Goal: Task Accomplishment & Management: Manage account settings

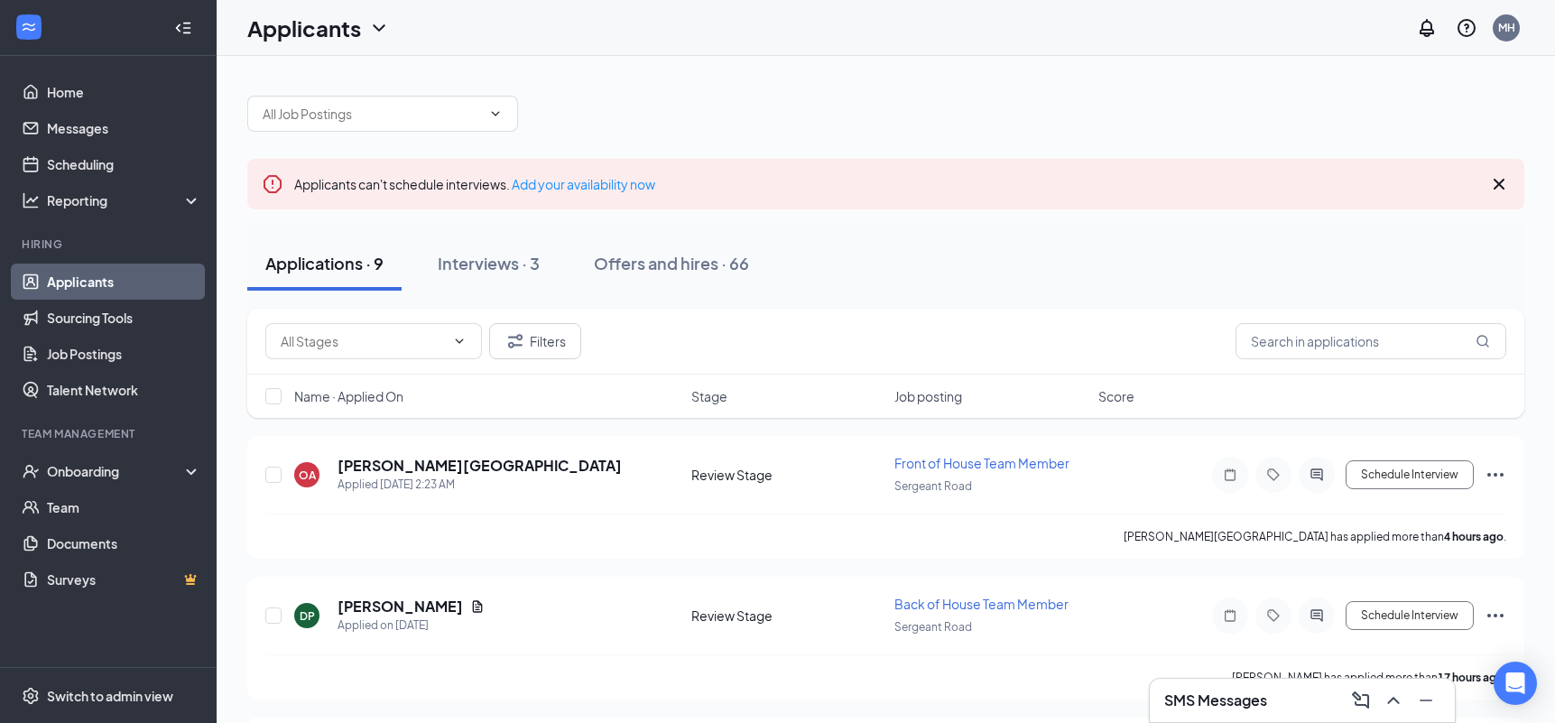
click at [1241, 701] on h3 "SMS Messages" at bounding box center [1215, 700] width 103 height 20
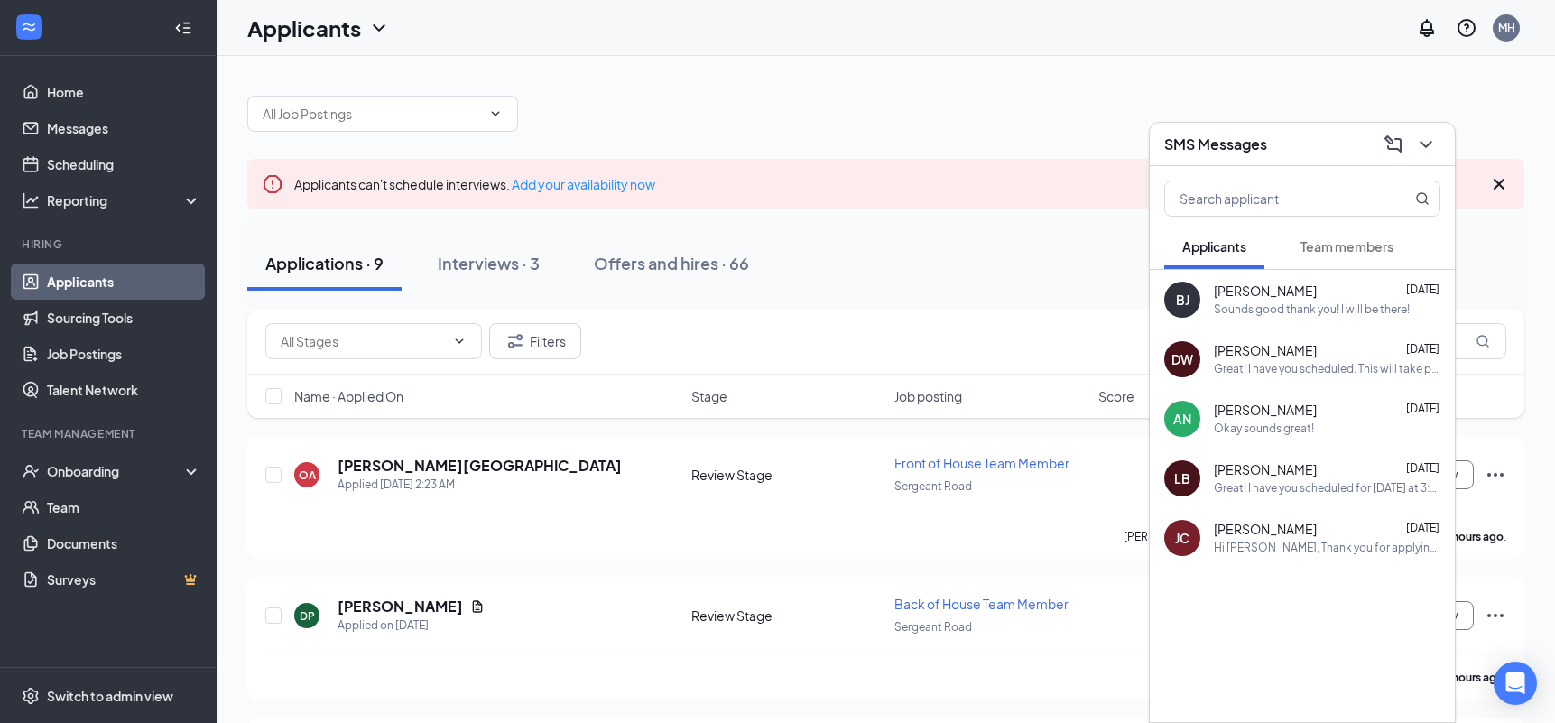
click at [1345, 251] on span "Team members" at bounding box center [1347, 246] width 93 height 16
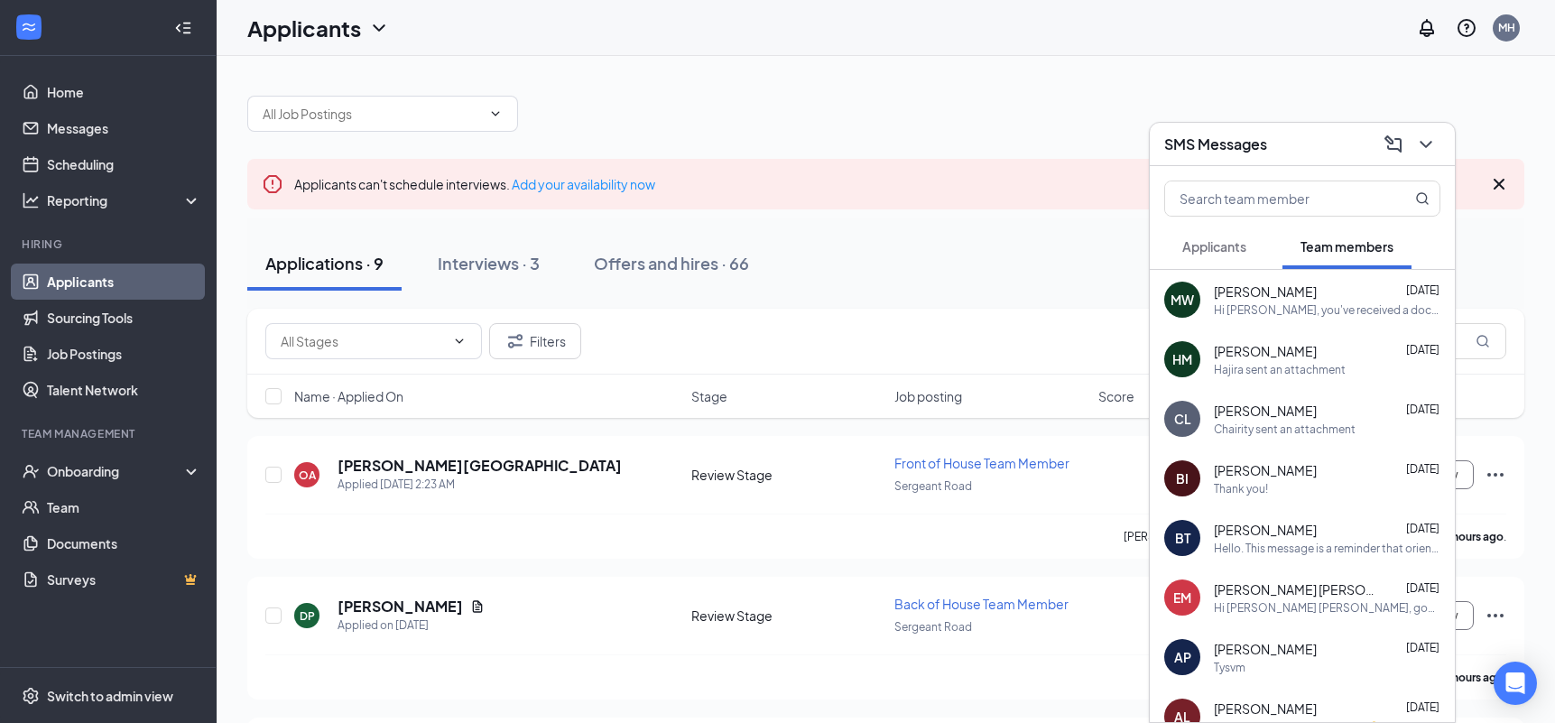
click at [1231, 245] on span "Applicants" at bounding box center [1214, 246] width 64 height 16
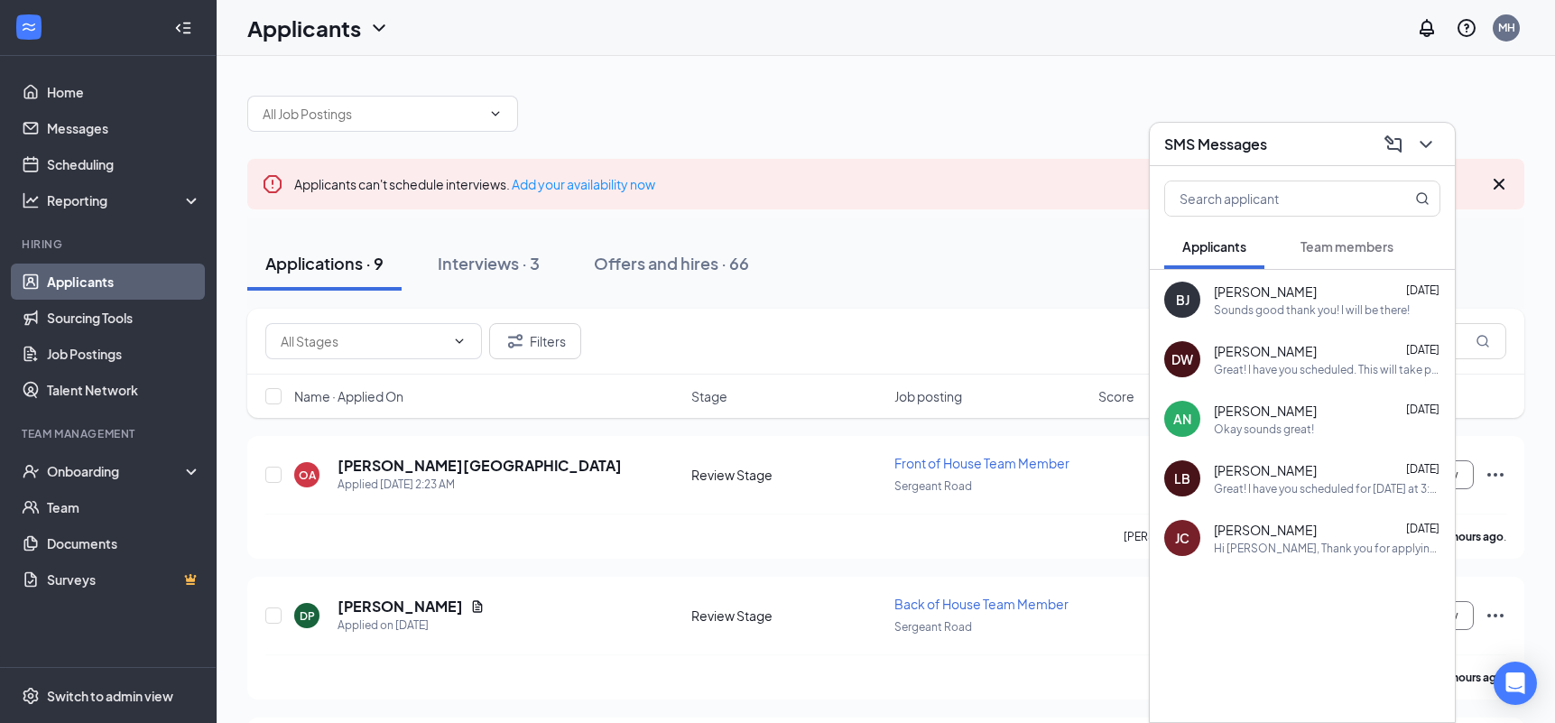
click at [1343, 247] on span "Team members" at bounding box center [1347, 246] width 93 height 16
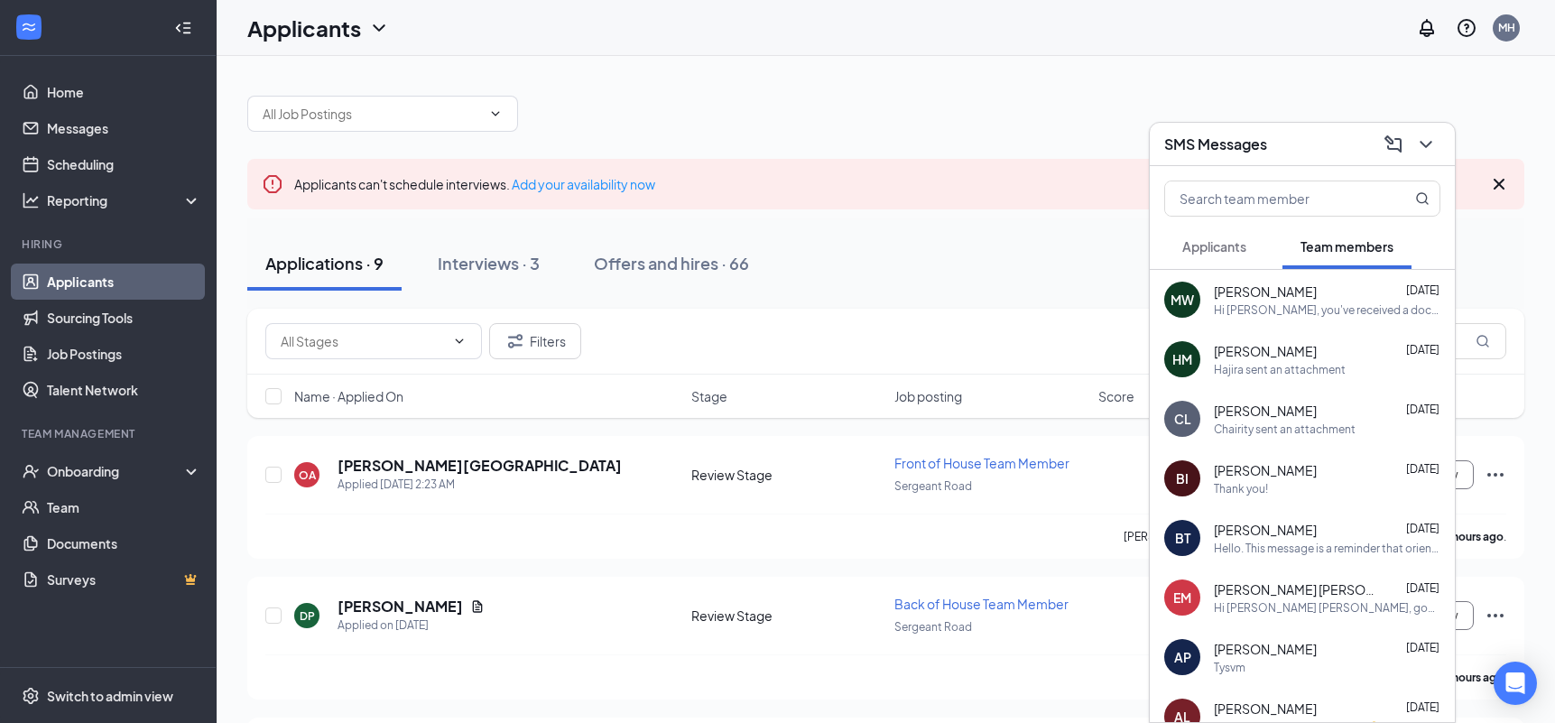
click at [1313, 356] on div "[PERSON_NAME] [DATE]" at bounding box center [1327, 351] width 227 height 18
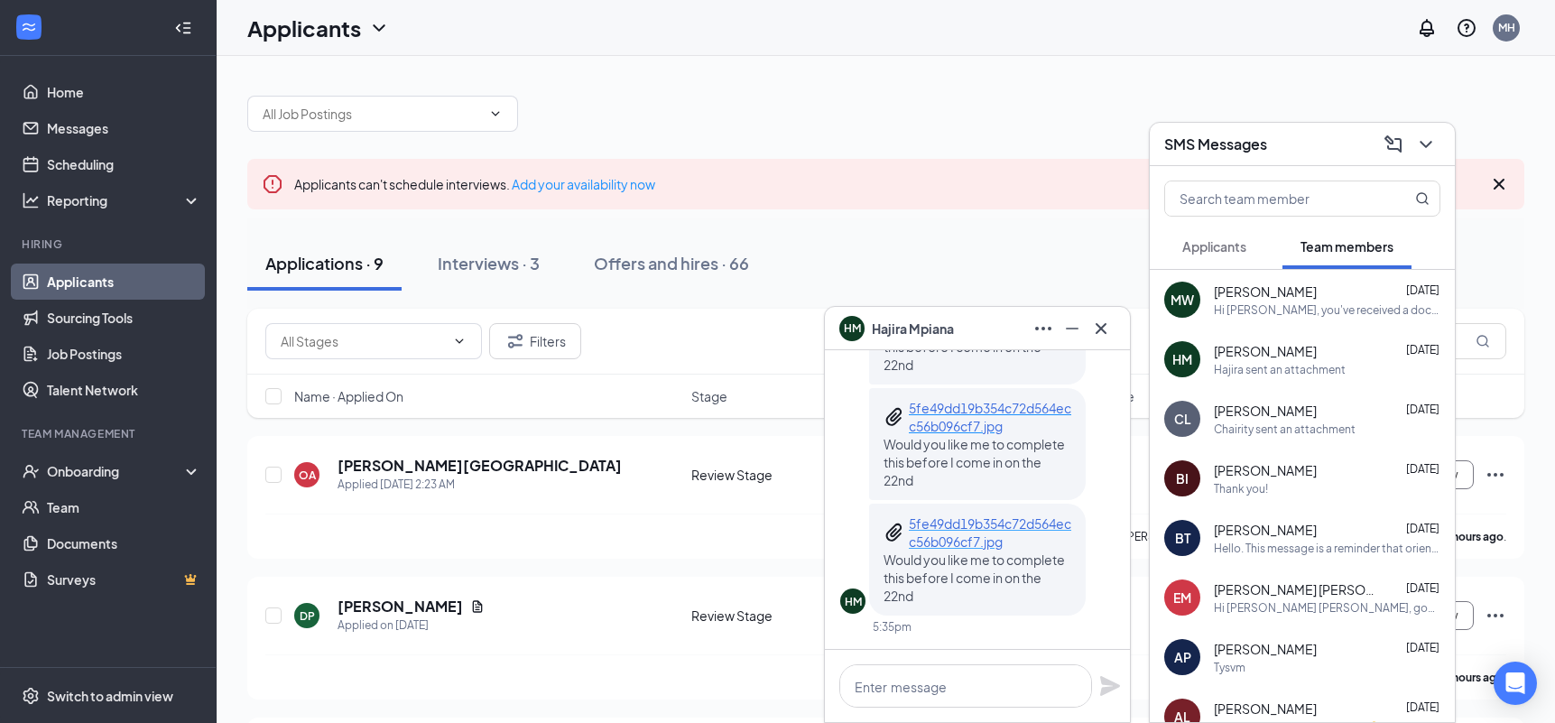
click at [1023, 518] on p "5fe49dd19b354c72d564ecc56b096cf7.jpg" at bounding box center [990, 532] width 162 height 36
click at [995, 692] on textarea at bounding box center [965, 685] width 253 height 43
type textarea "Yes"
click at [1103, 686] on icon "Plane" at bounding box center [1110, 686] width 22 height 22
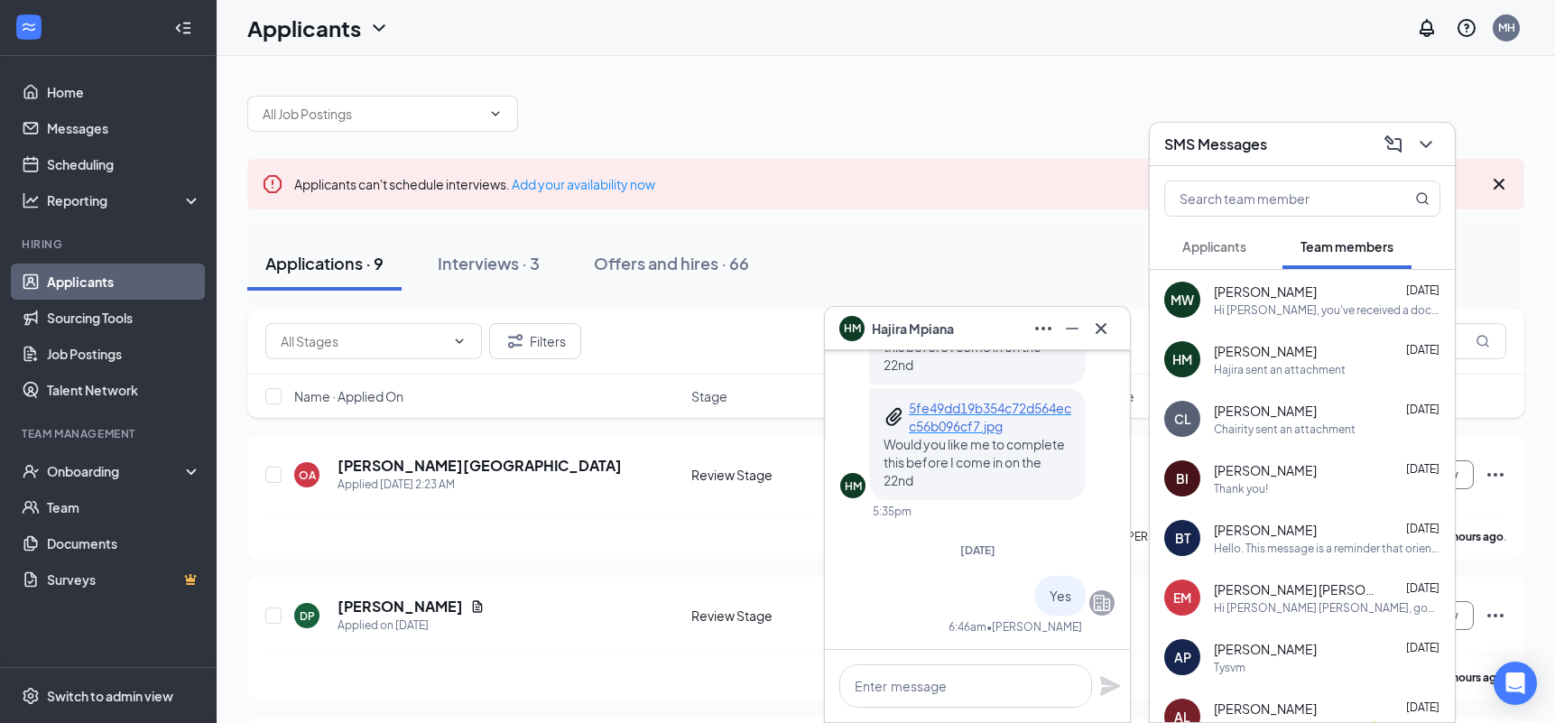
click at [1304, 415] on div "[PERSON_NAME] [DATE]" at bounding box center [1327, 411] width 227 height 18
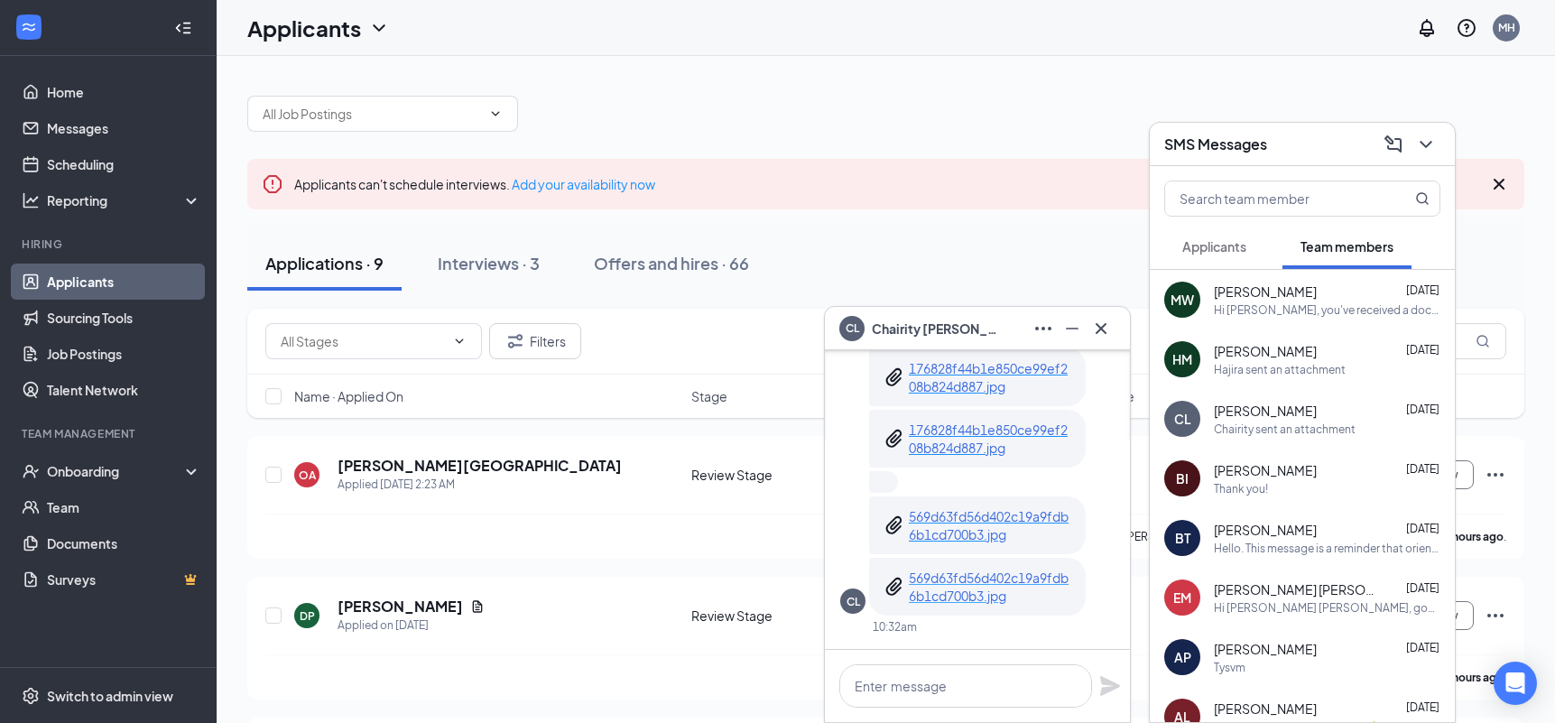
click at [991, 581] on p "569d63fd56d402c19a9fdb6b1cd700b3.jpg" at bounding box center [990, 587] width 162 height 36
click at [997, 517] on p "569d63fd56d402c19a9fdb6b1cd700b3.jpg" at bounding box center [990, 525] width 162 height 36
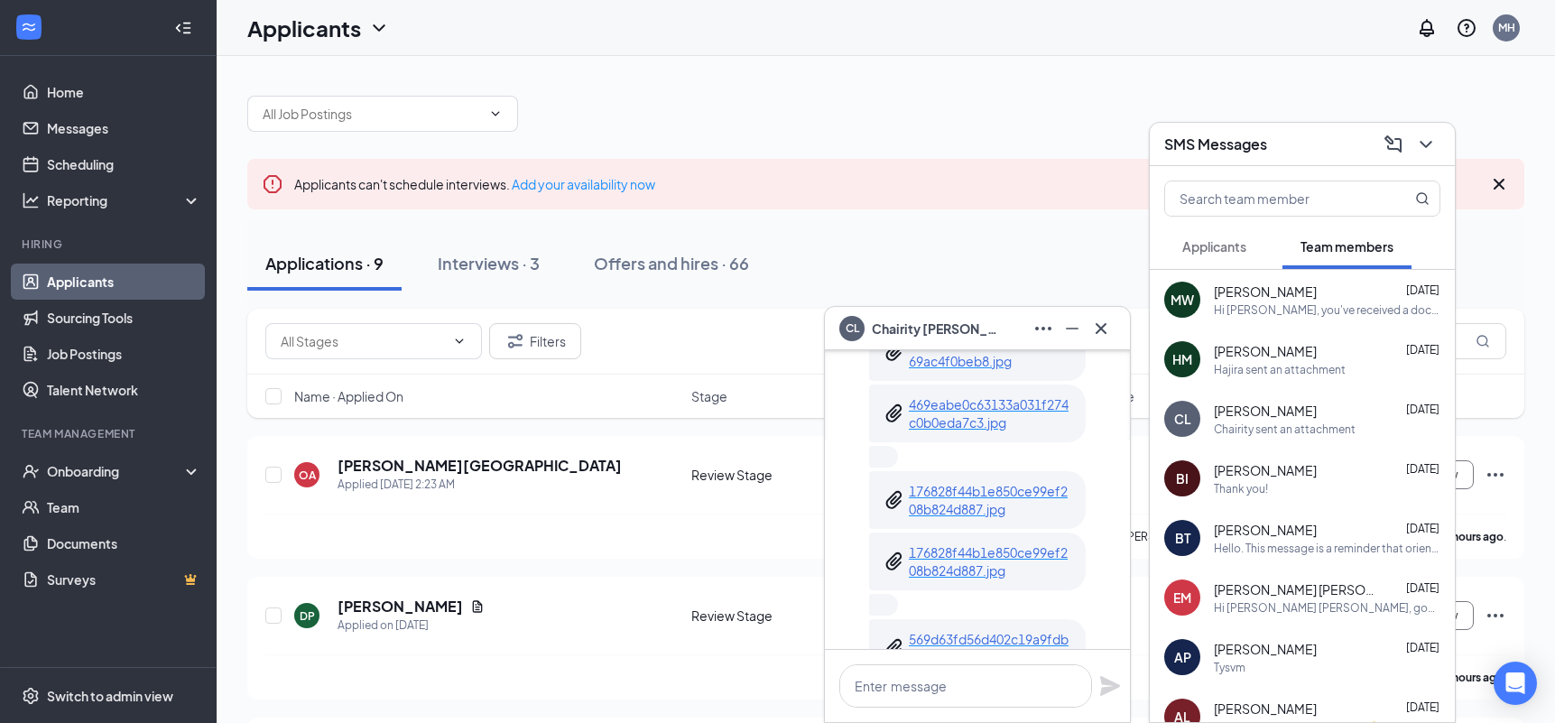
scroll to position [-131, 0]
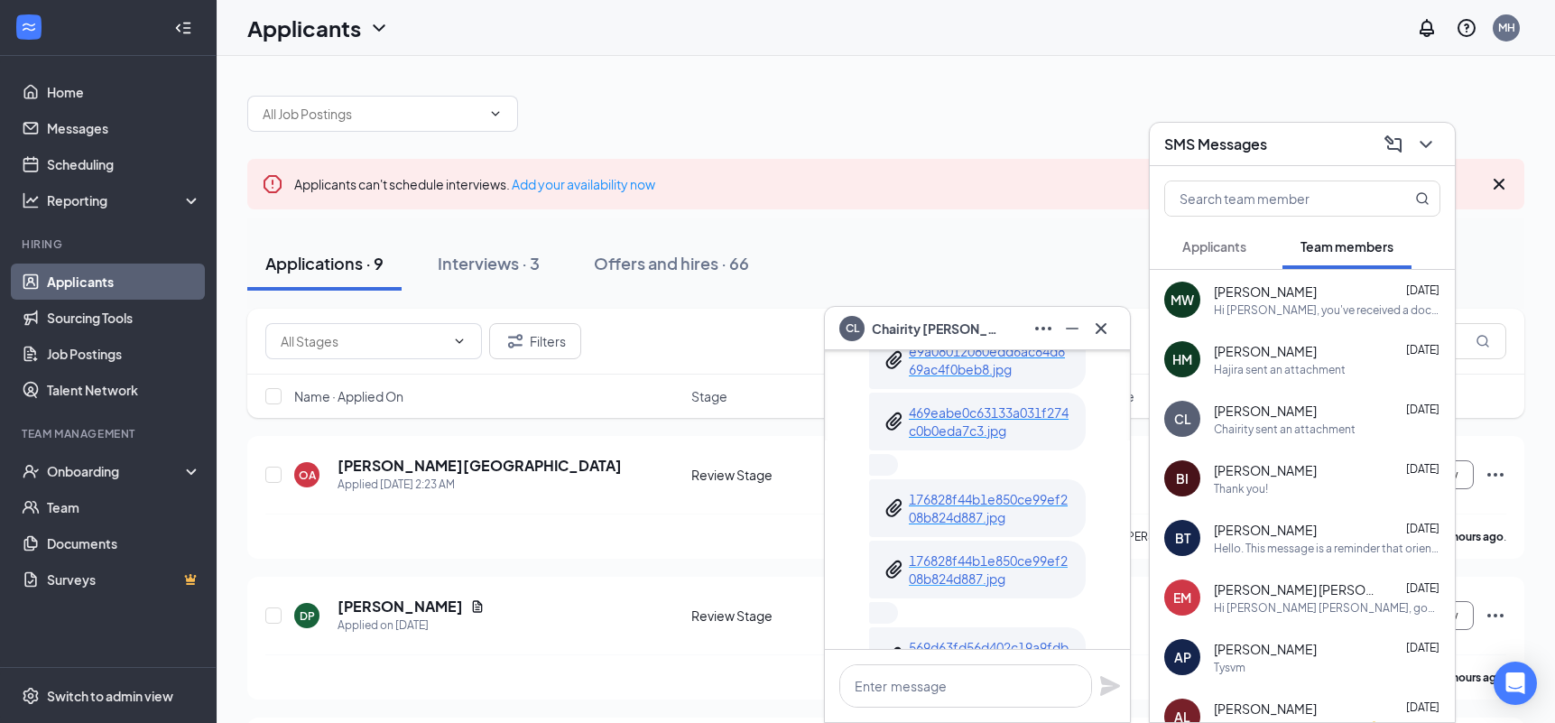
click at [988, 560] on p "176828f44b1e850ce99ef208b824d887.jpg" at bounding box center [990, 569] width 162 height 36
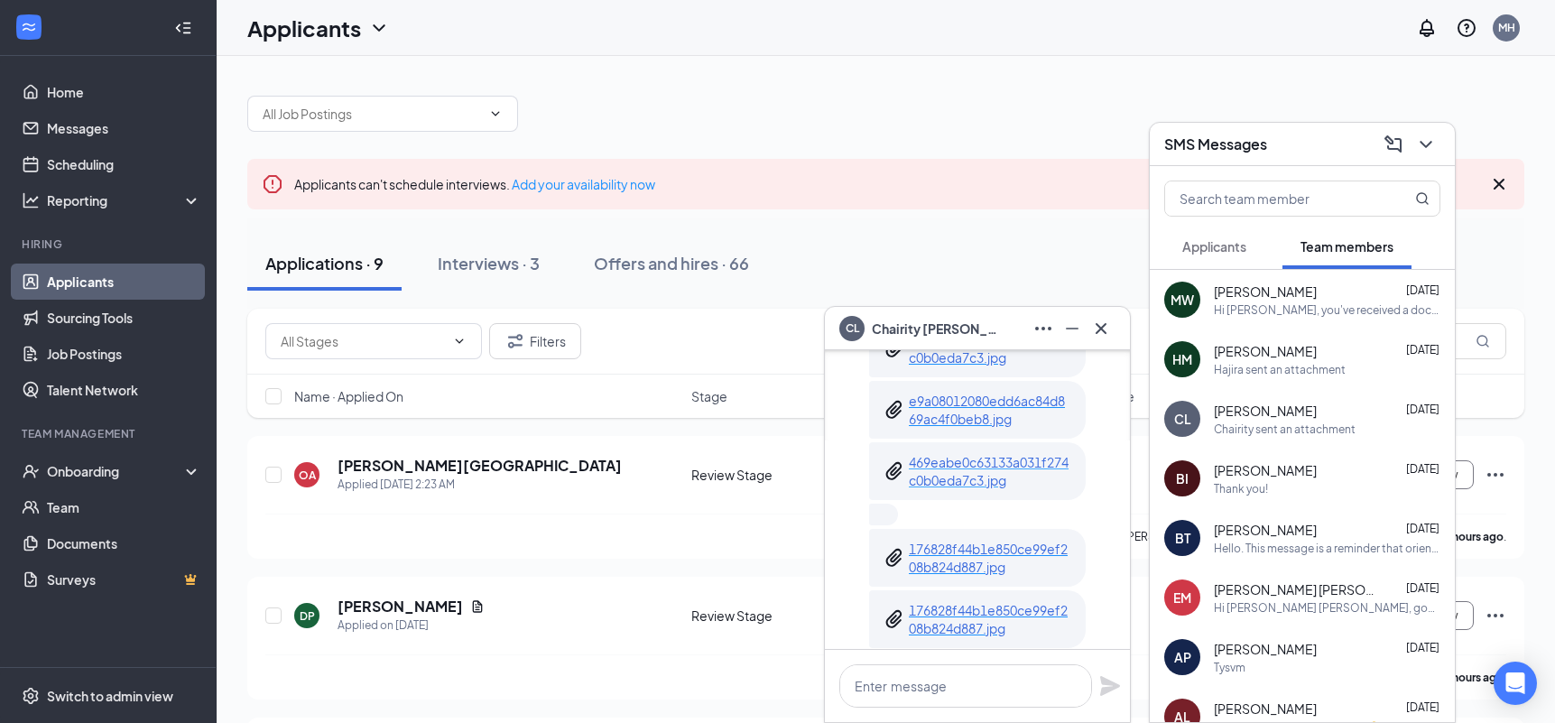
scroll to position [-210, 0]
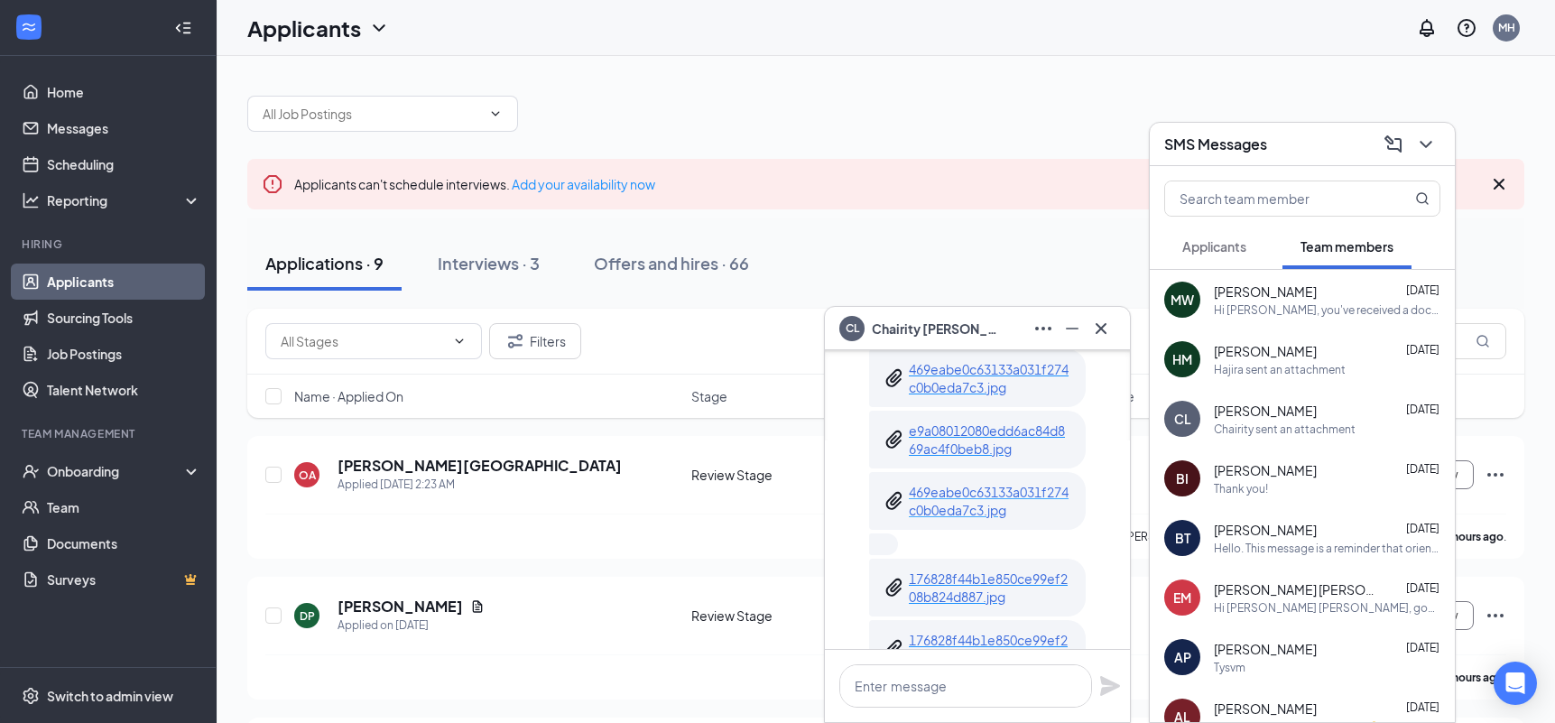
click at [984, 496] on p "469eabe0c63133a031f274c0b0eda7c3.jpg" at bounding box center [990, 501] width 162 height 36
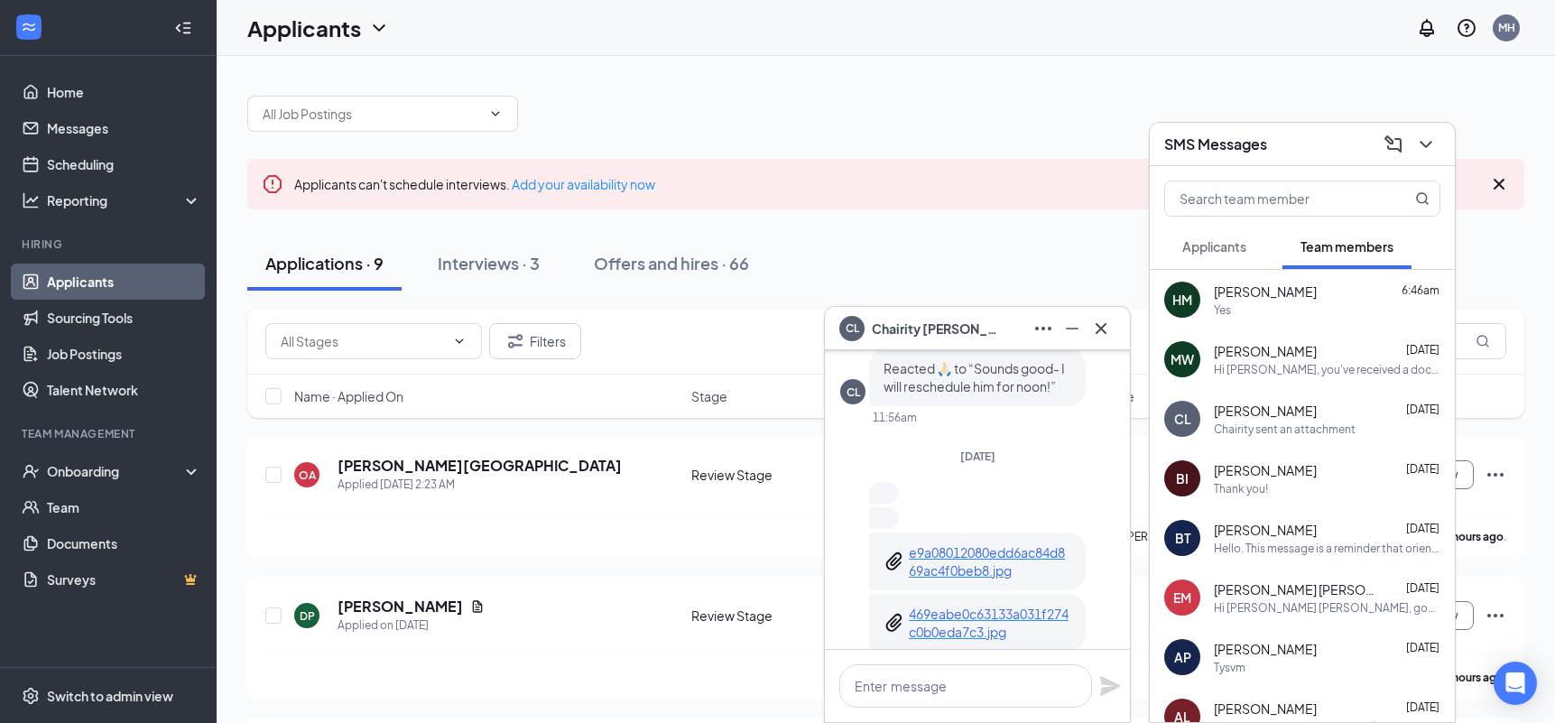
scroll to position [-451, 0]
click at [973, 550] on p "e9a08012080edd6ac84d869ac4f0beb8.jpg" at bounding box center [990, 558] width 162 height 36
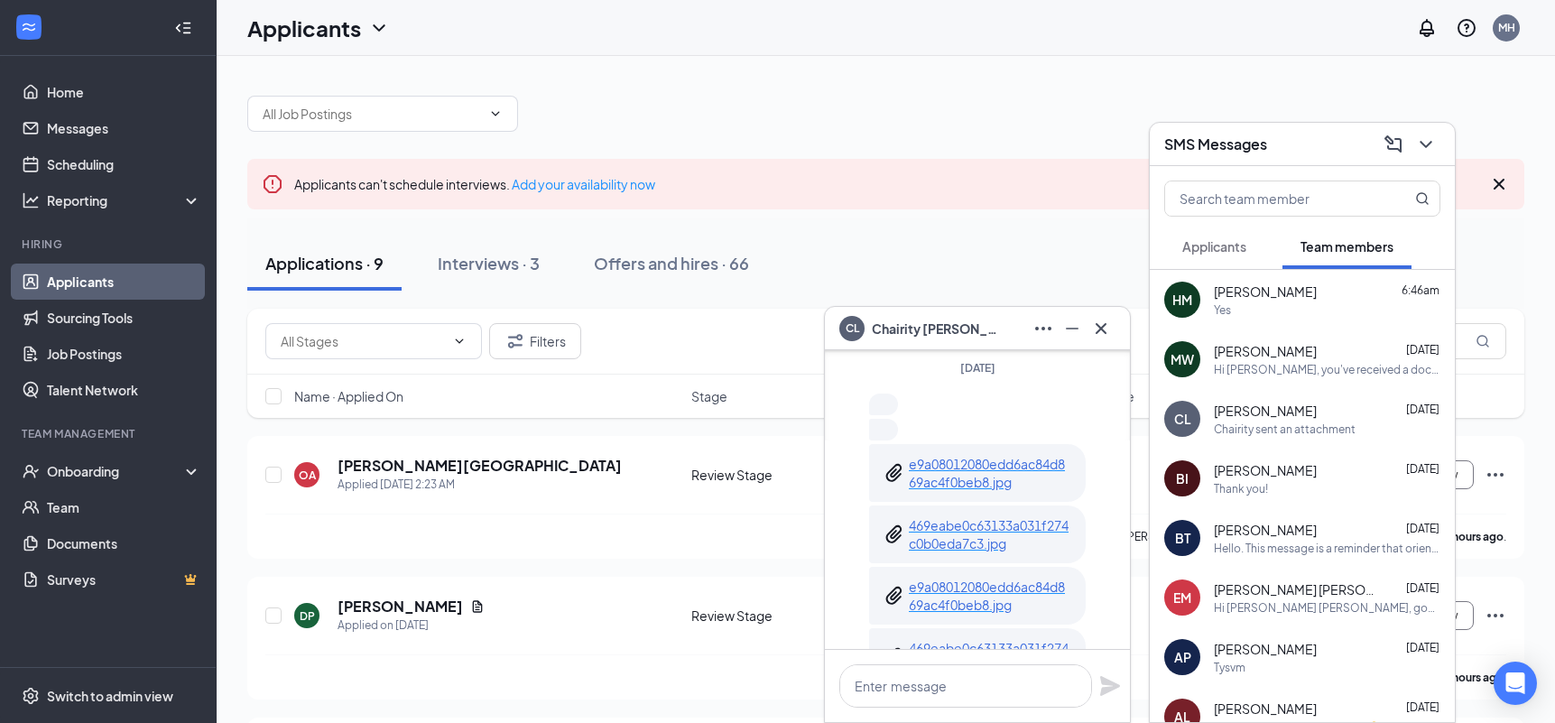
scroll to position [-327, 0]
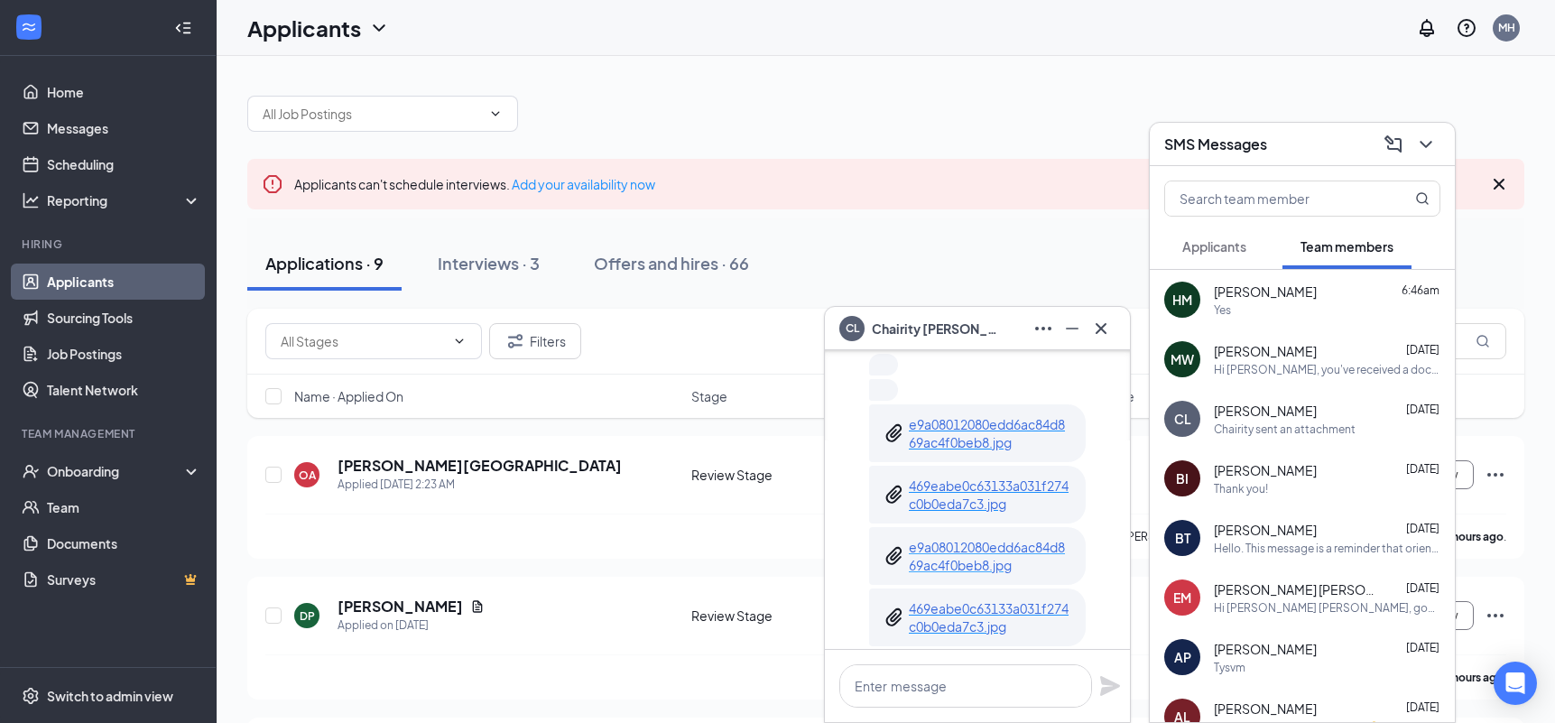
click at [977, 546] on p "e9a08012080edd6ac84d869ac4f0beb8.jpg" at bounding box center [990, 556] width 162 height 36
click at [884, 362] on div at bounding box center [883, 365] width 29 height 22
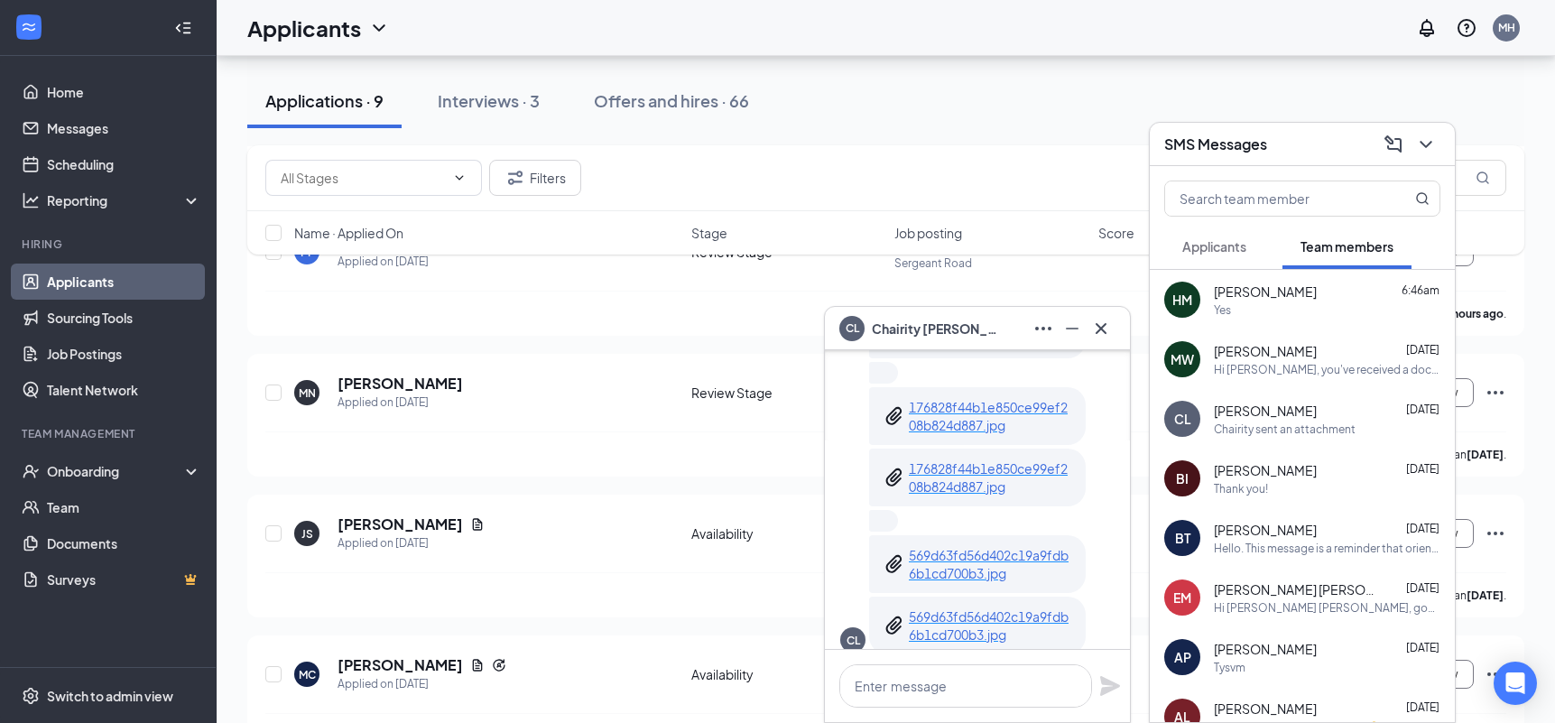
scroll to position [-45, 0]
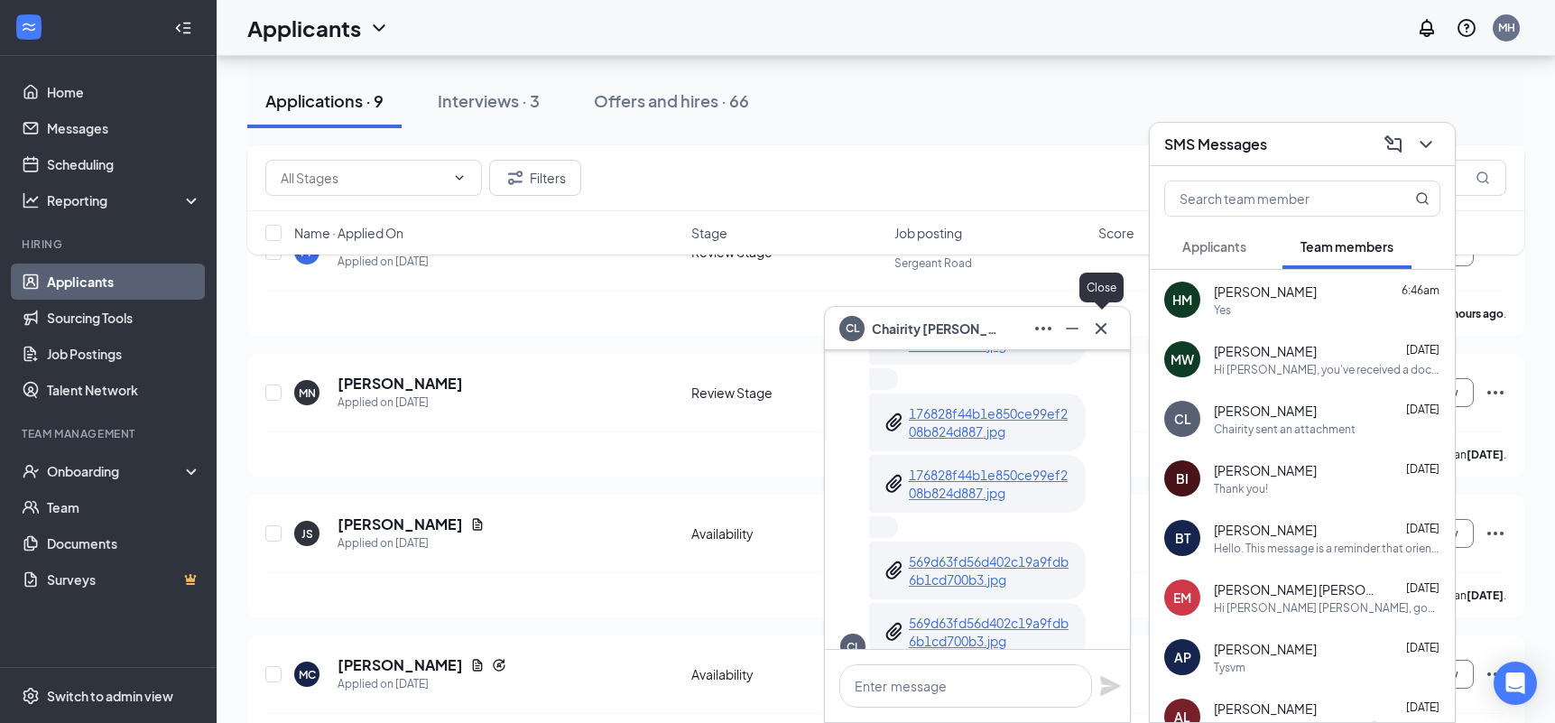
click at [1104, 321] on icon "Cross" at bounding box center [1101, 329] width 22 height 22
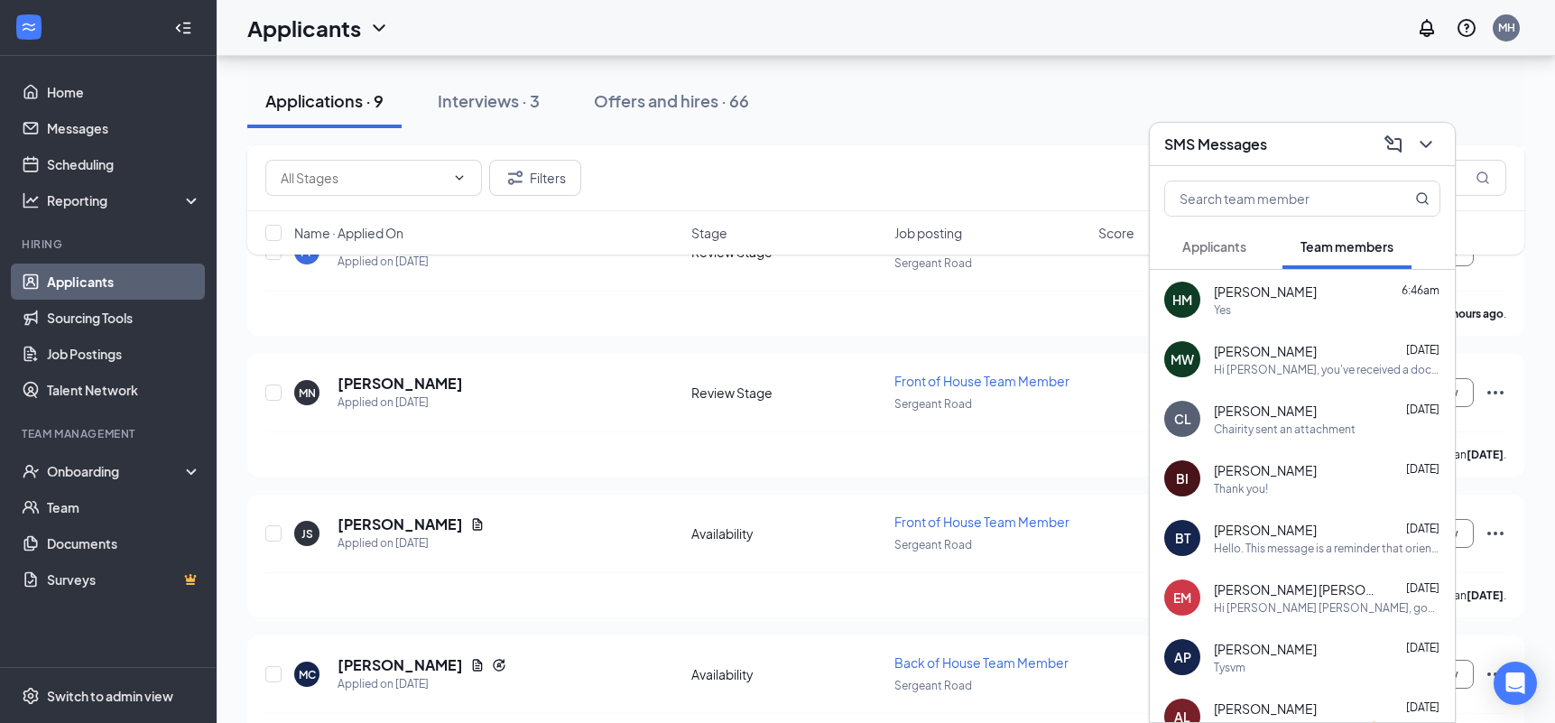
click at [1227, 252] on span "Applicants" at bounding box center [1214, 246] width 64 height 16
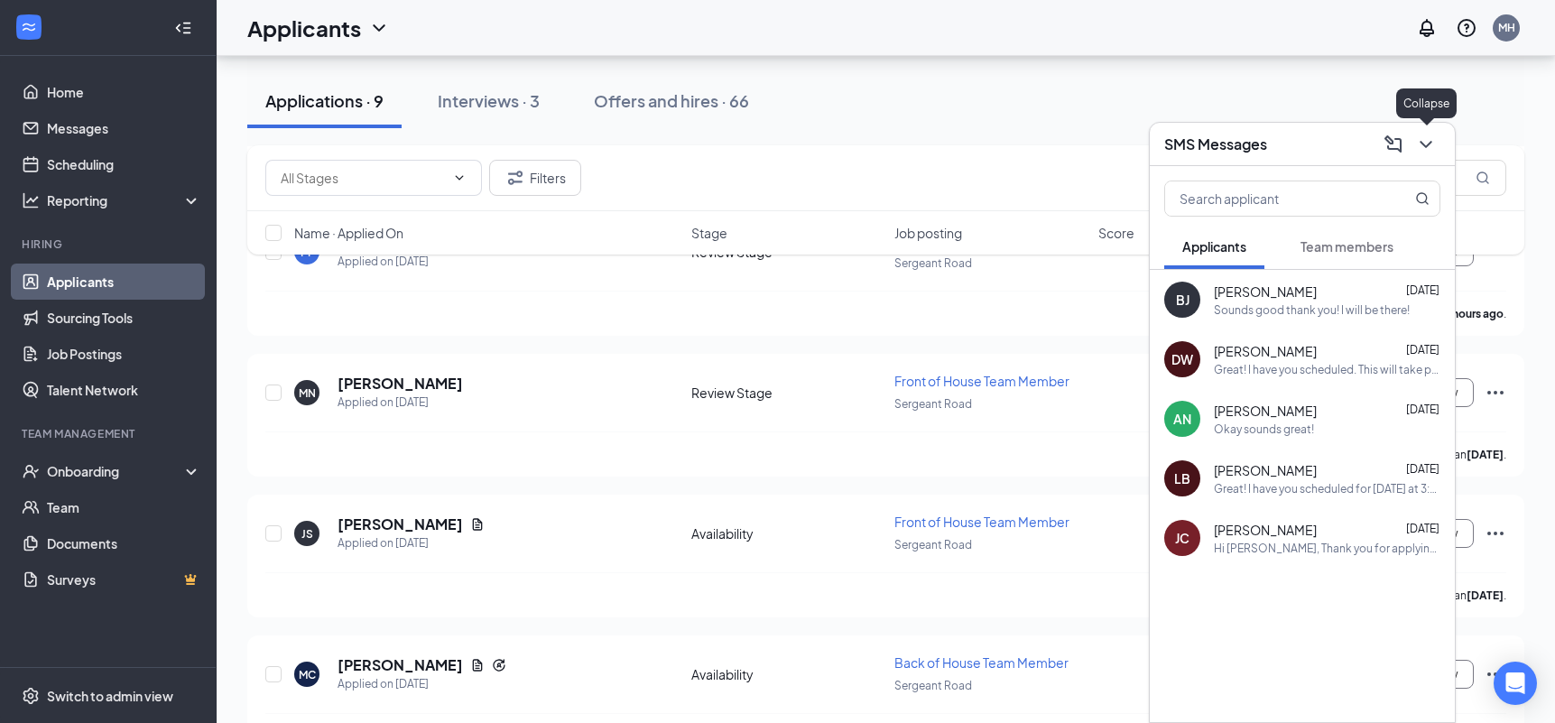
click at [1427, 144] on icon "ChevronDown" at bounding box center [1426, 144] width 12 height 7
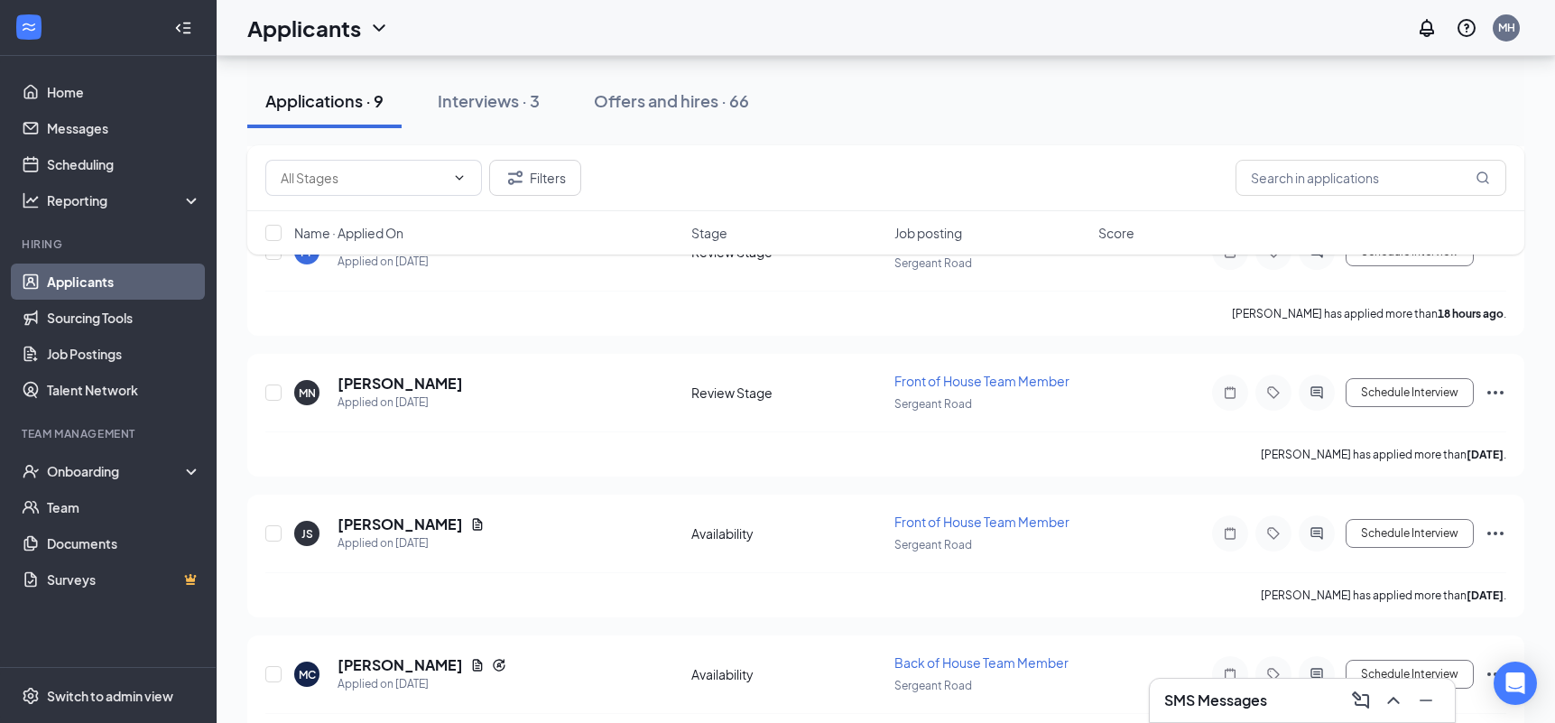
click at [1065, 130] on div "Applications · 9 Interviews · 3 Offers and hires · 66" at bounding box center [885, 101] width 1277 height 90
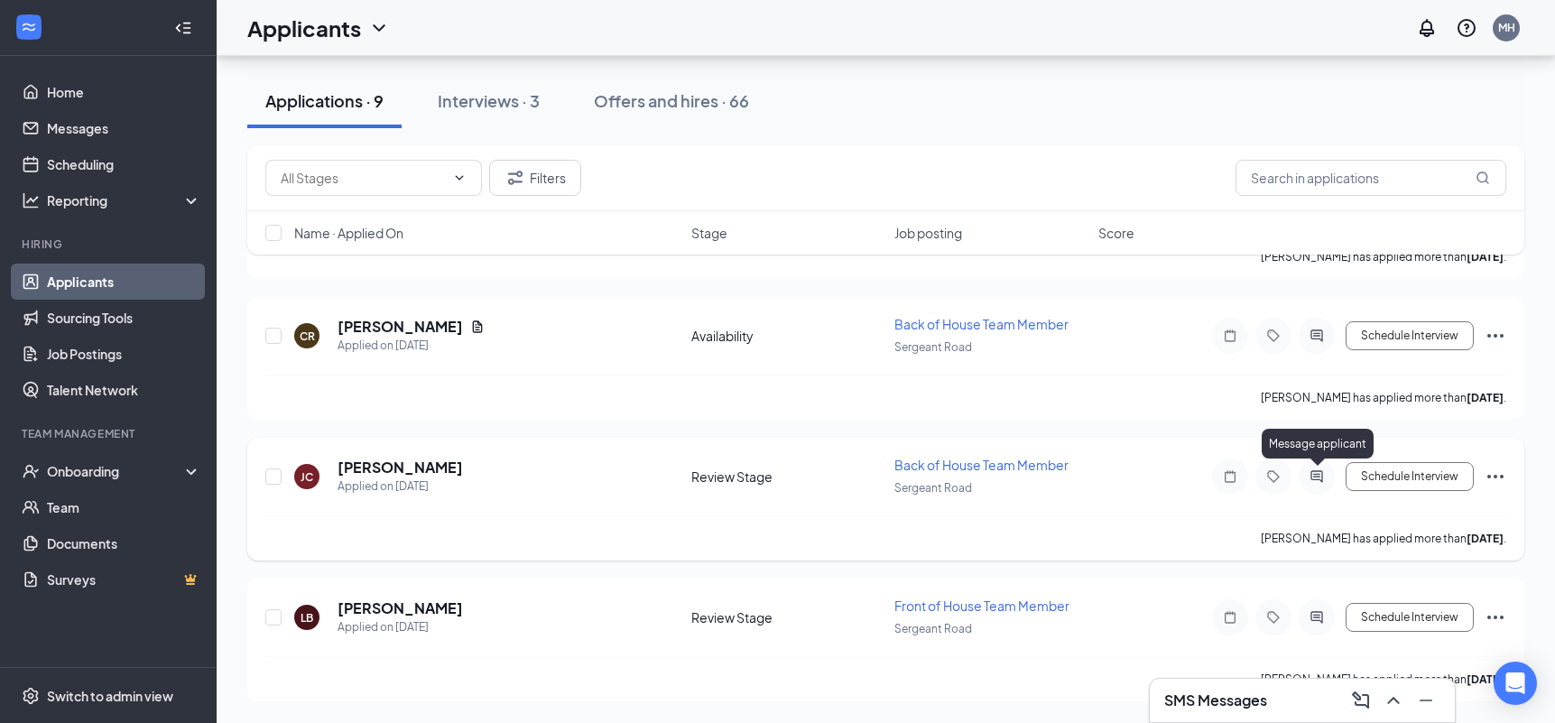
click at [1317, 472] on icon "ActiveChat" at bounding box center [1317, 476] width 22 height 14
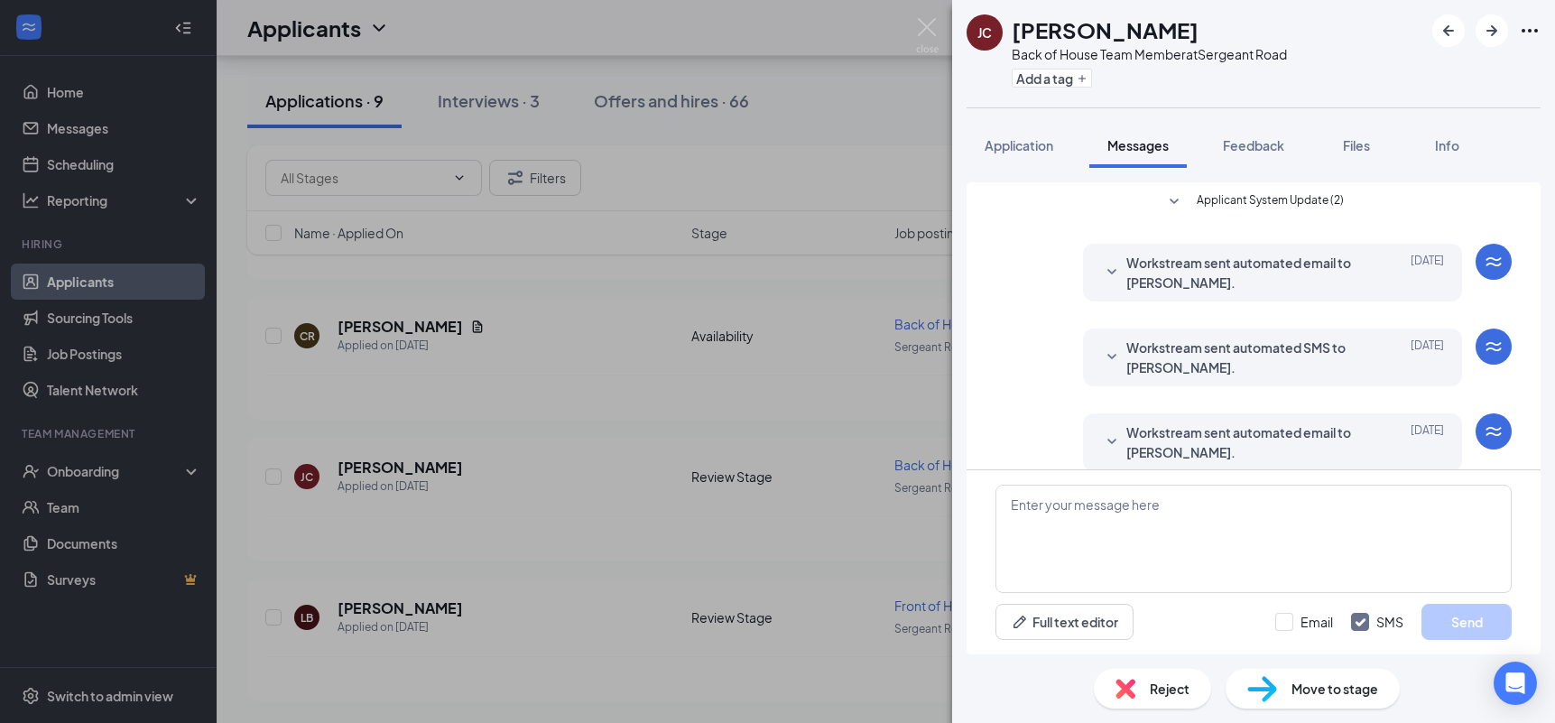
scroll to position [417, 0]
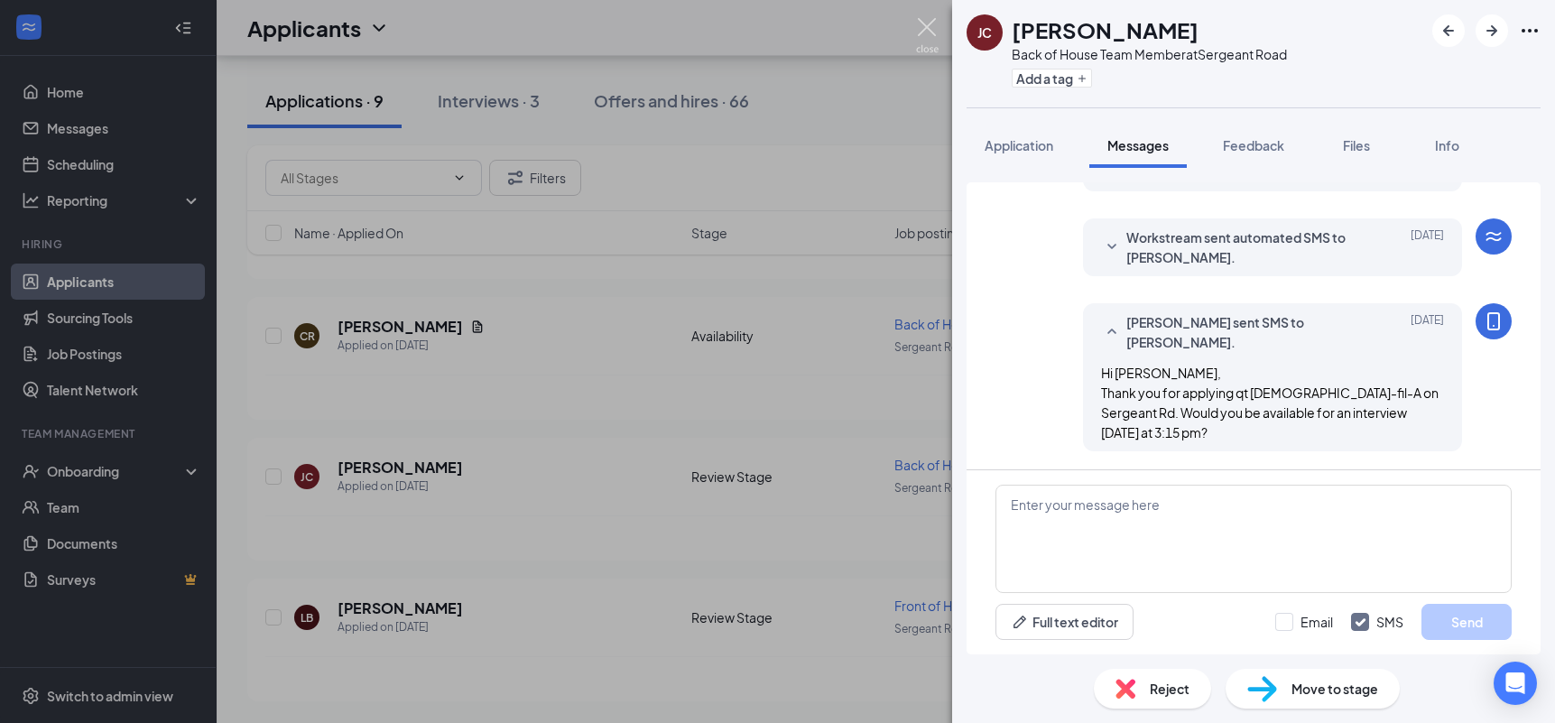
click at [925, 25] on img at bounding box center [927, 35] width 23 height 35
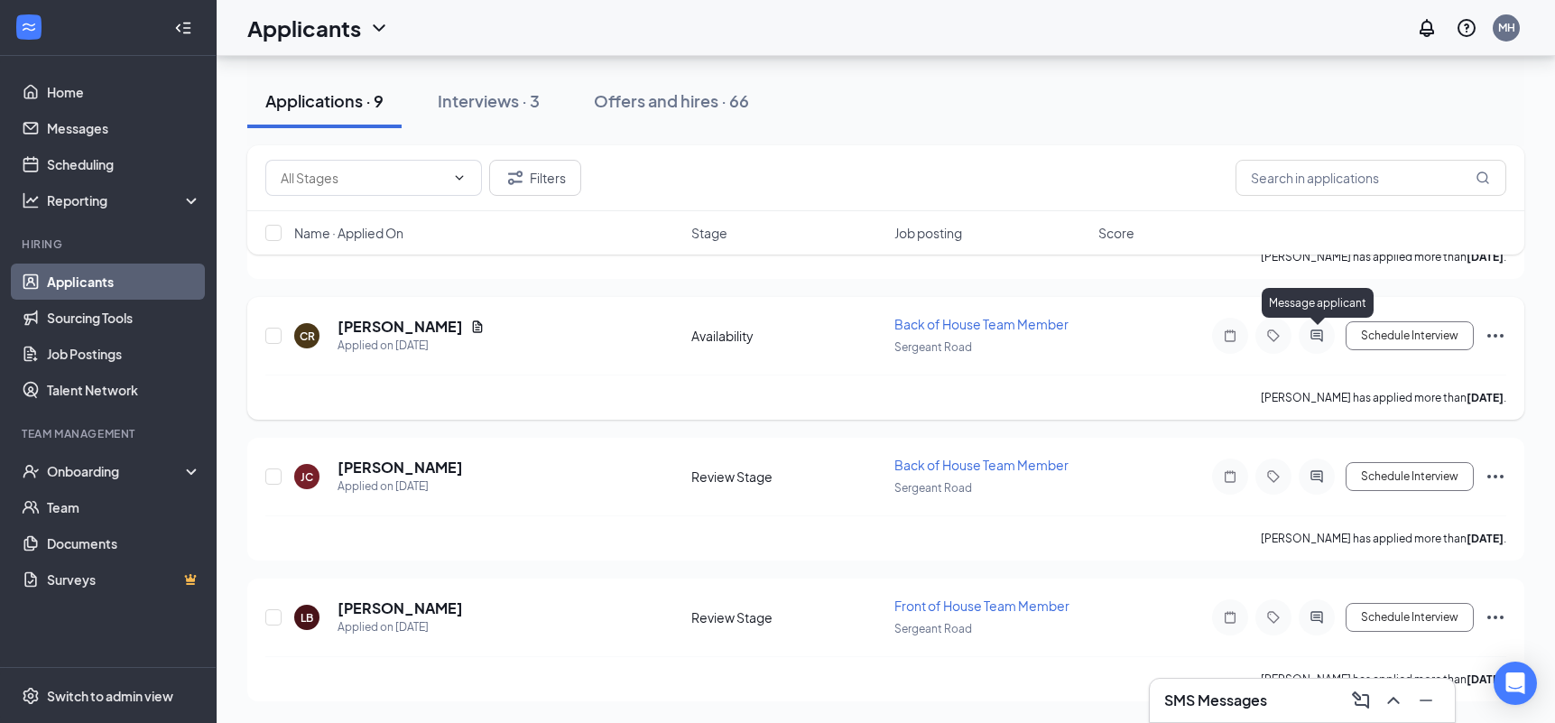
click at [1315, 335] on icon "ActiveChat" at bounding box center [1317, 336] width 22 height 14
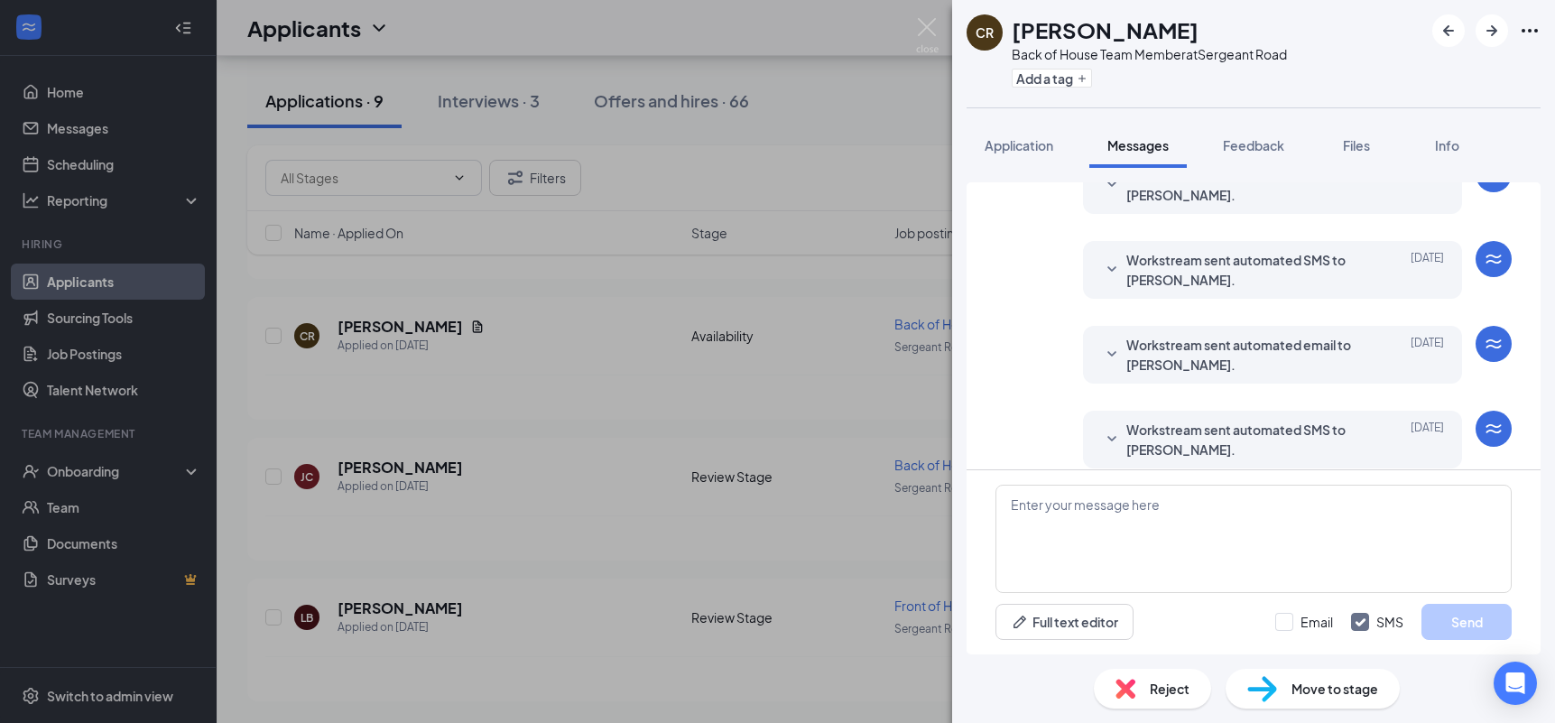
scroll to position [274, 0]
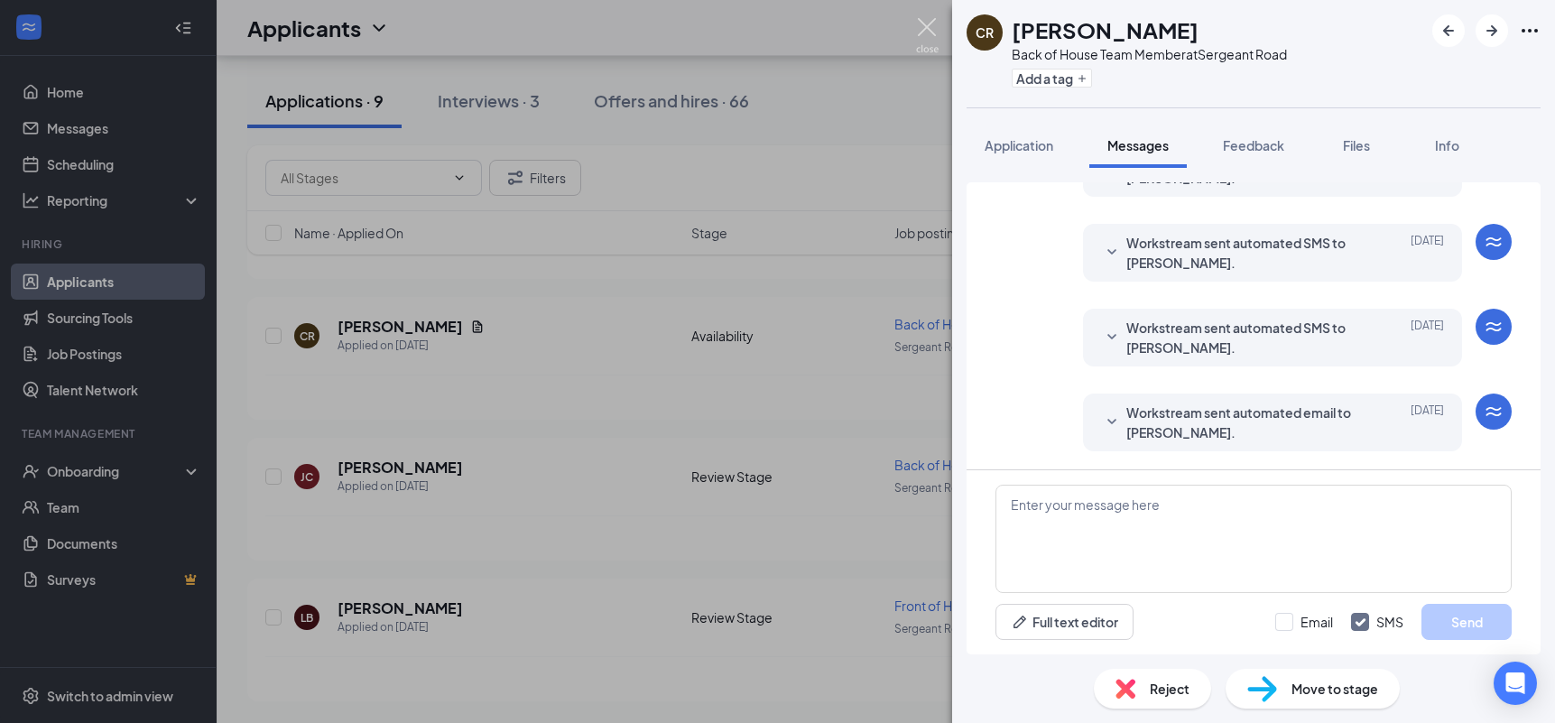
click at [928, 25] on img at bounding box center [927, 35] width 23 height 35
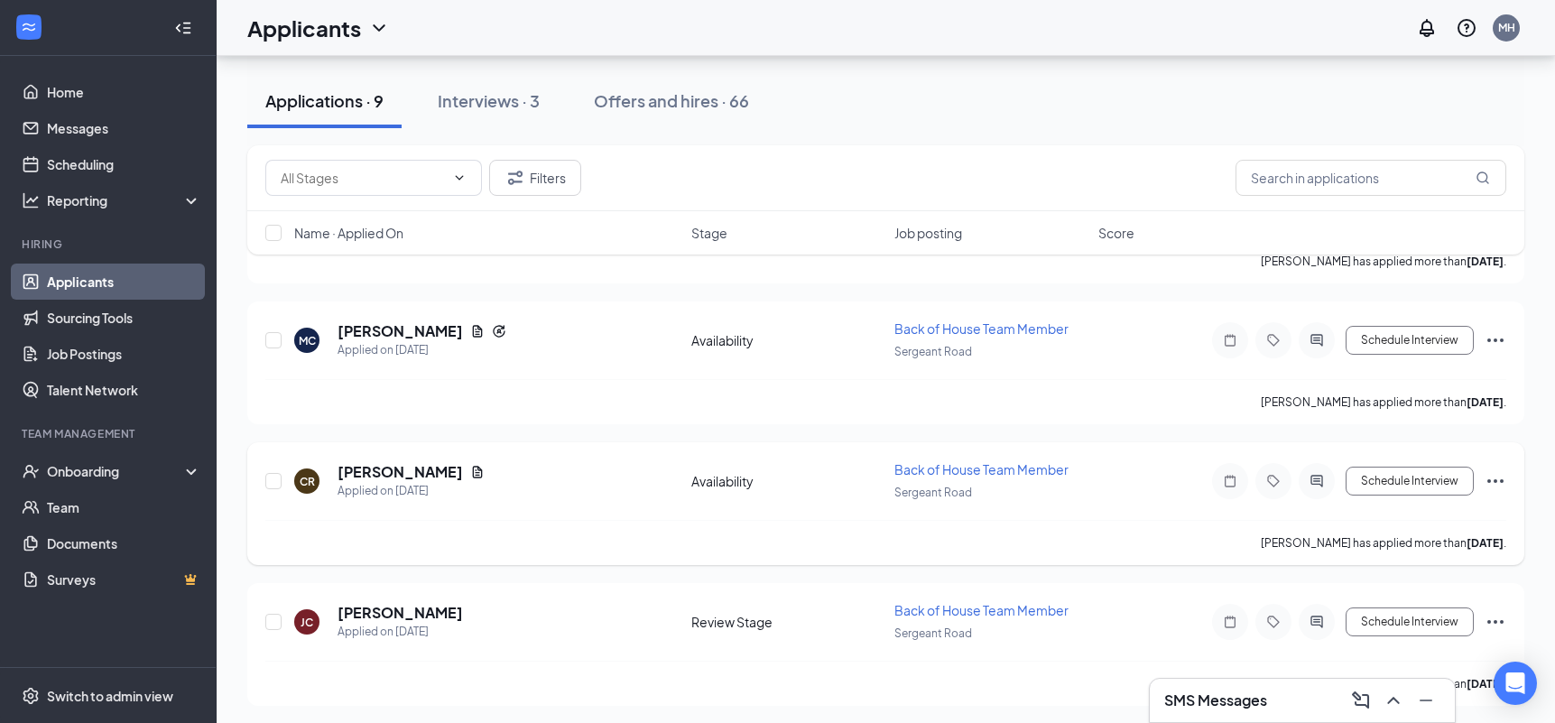
scroll to position [828, 0]
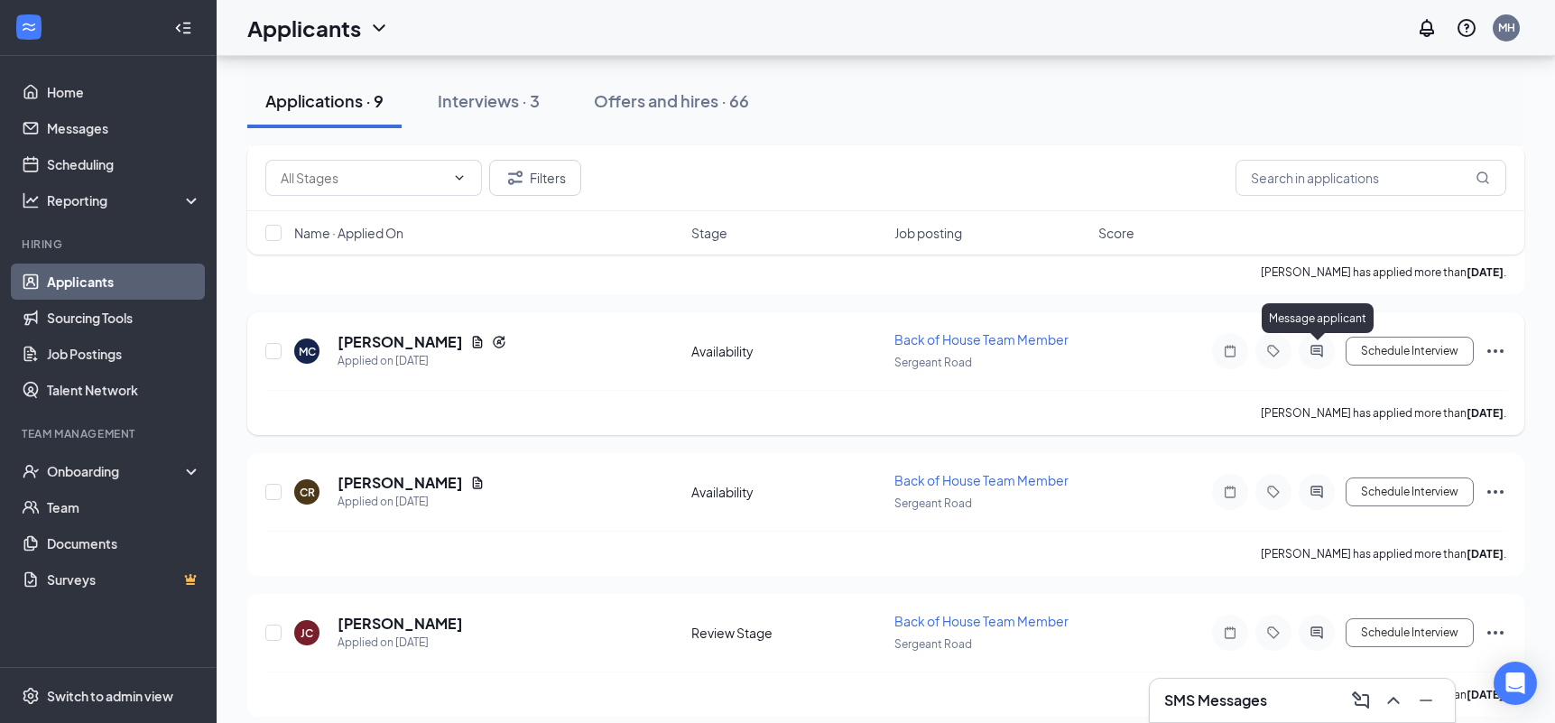
click at [1316, 356] on icon "ActiveChat" at bounding box center [1317, 351] width 22 height 14
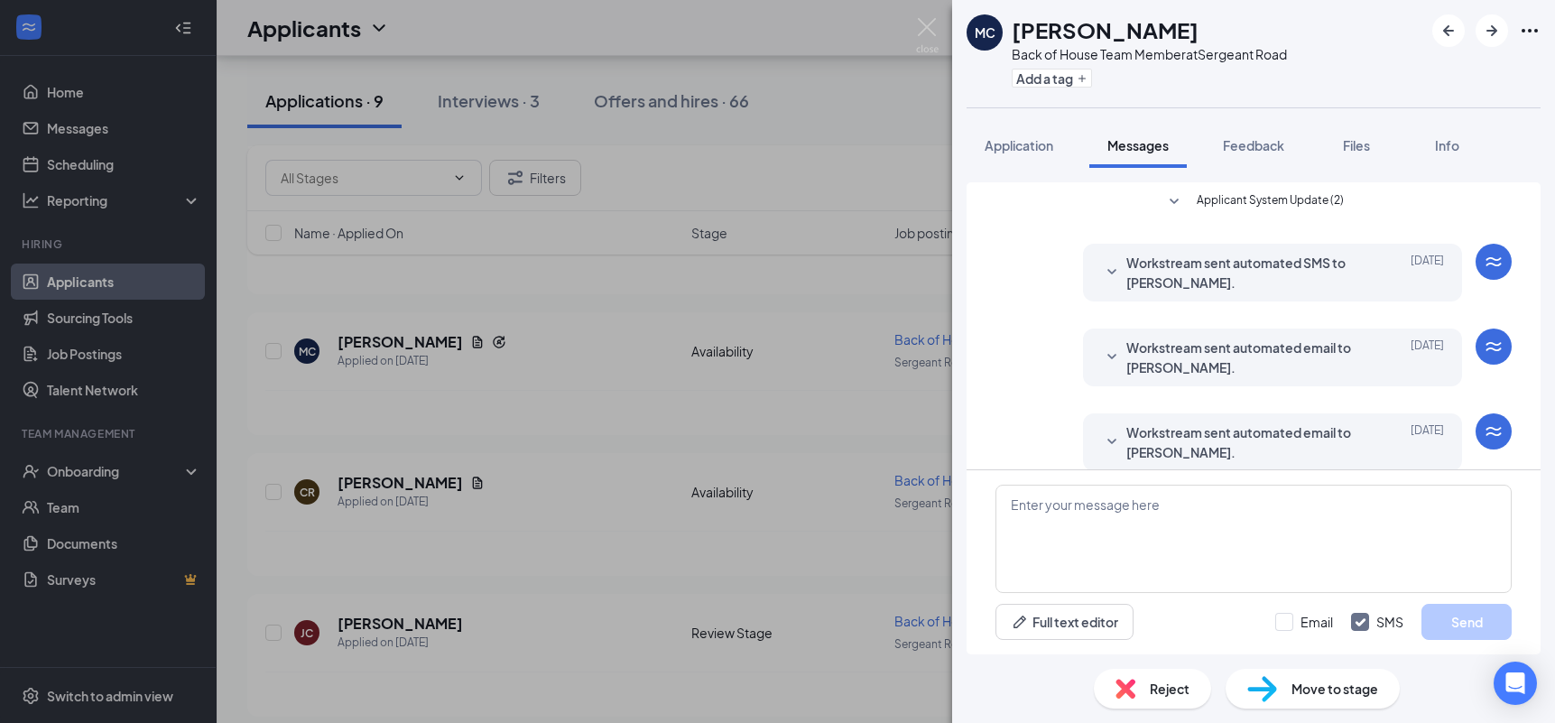
scroll to position [105, 0]
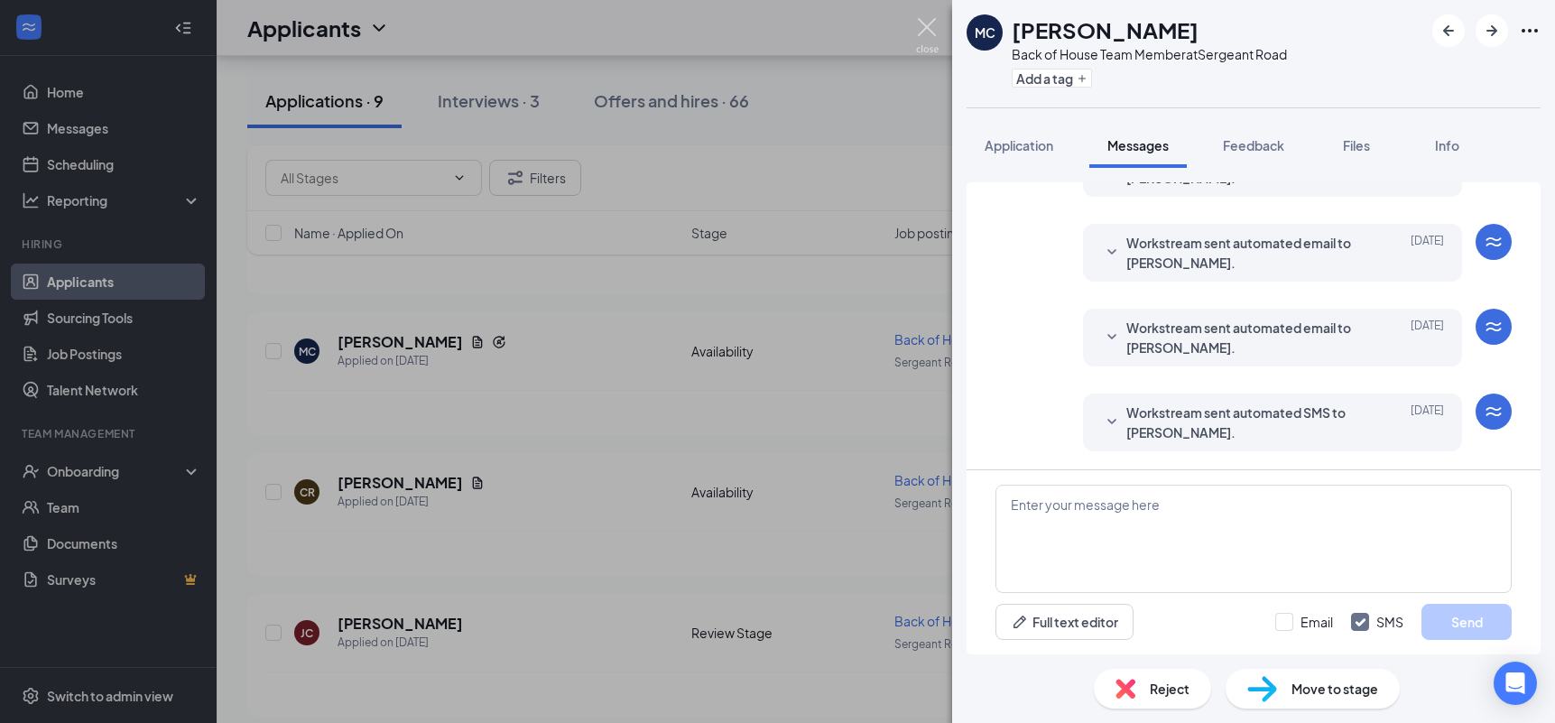
click at [931, 26] on img at bounding box center [927, 35] width 23 height 35
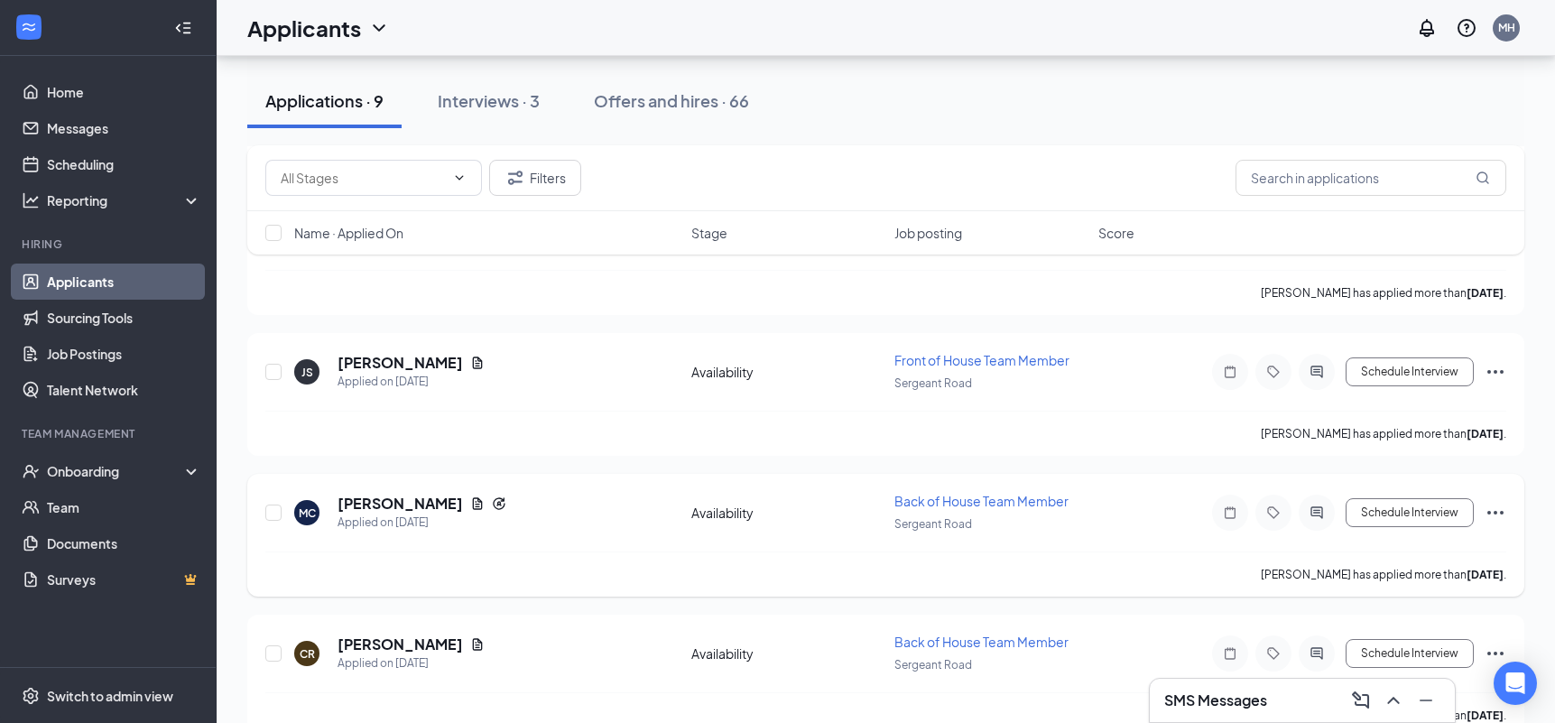
scroll to position [662, 0]
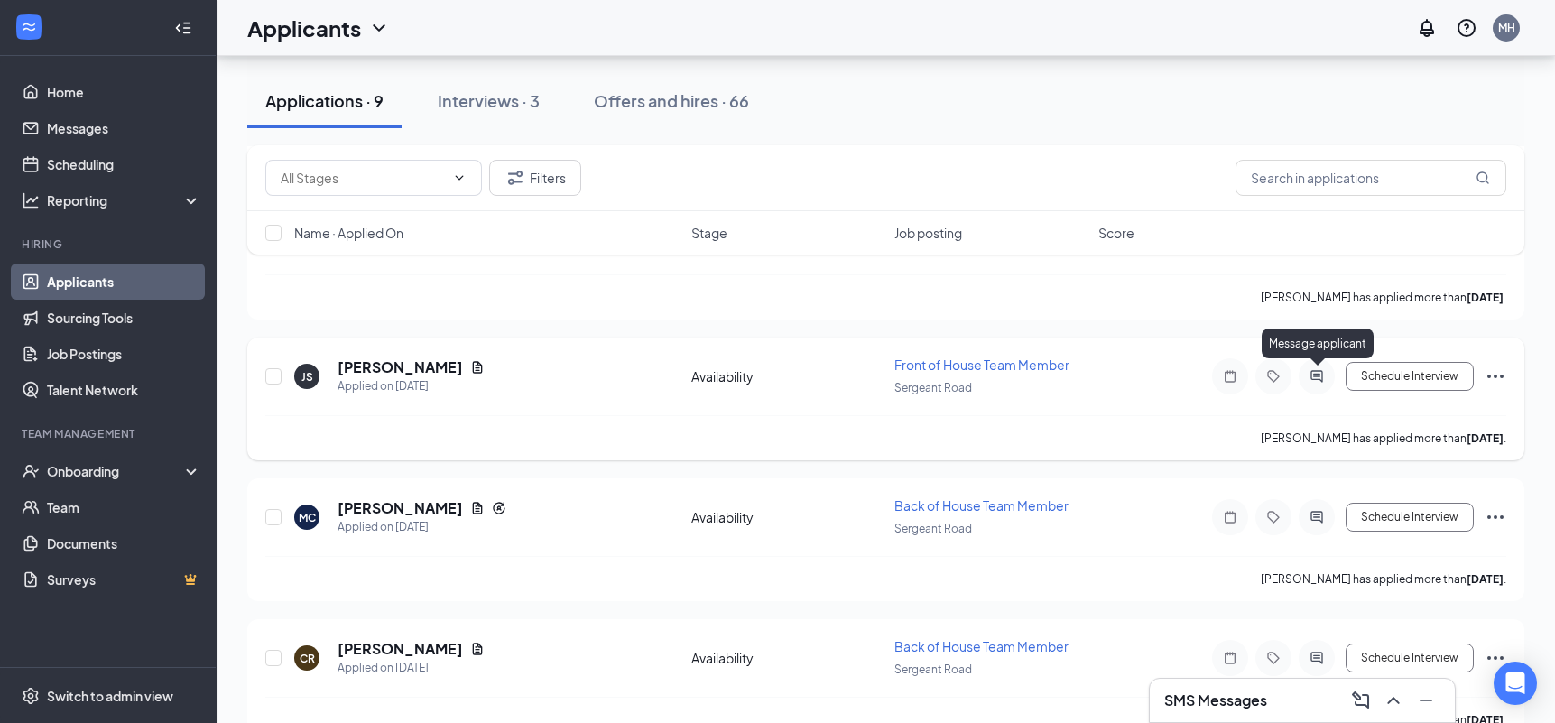
click at [1316, 375] on icon "ActiveChat" at bounding box center [1316, 376] width 12 height 12
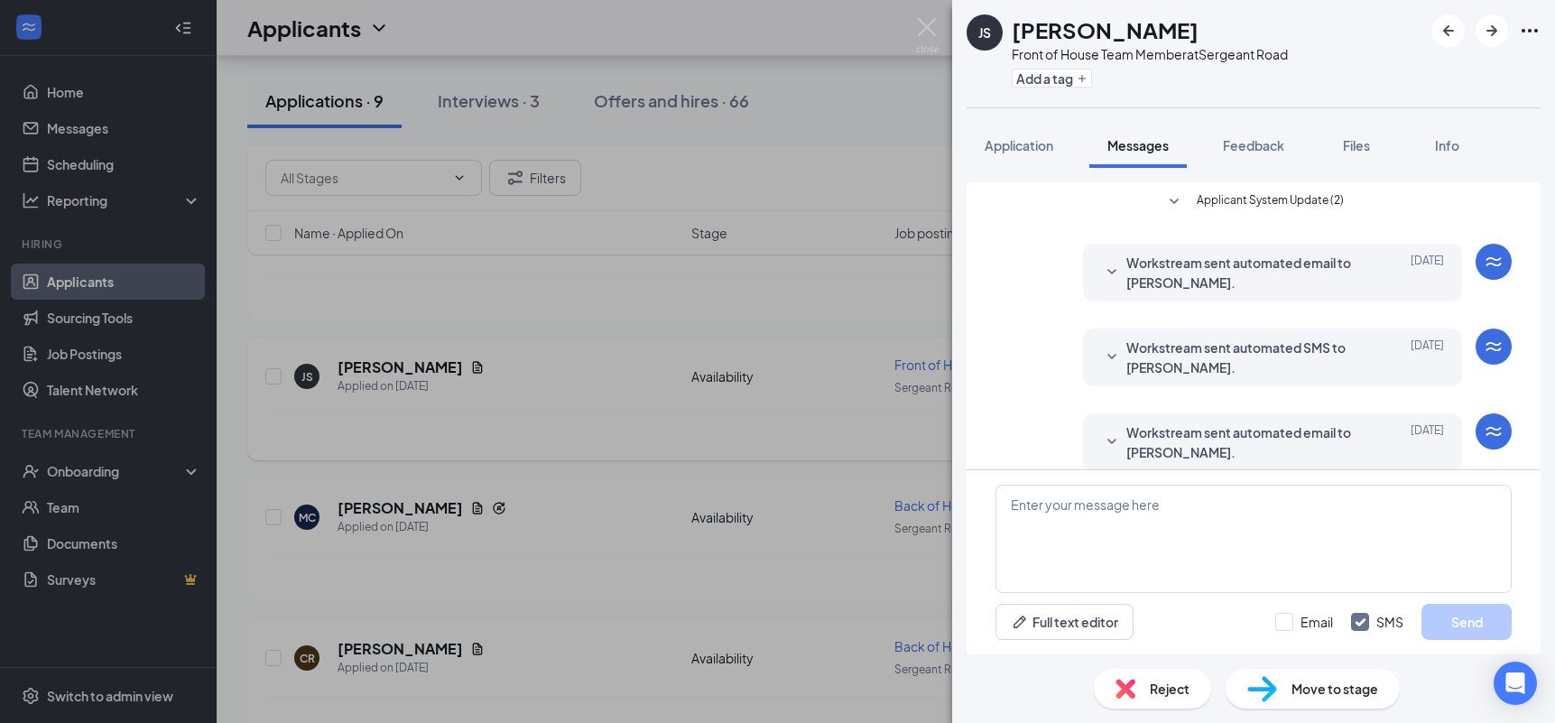
scroll to position [105, 0]
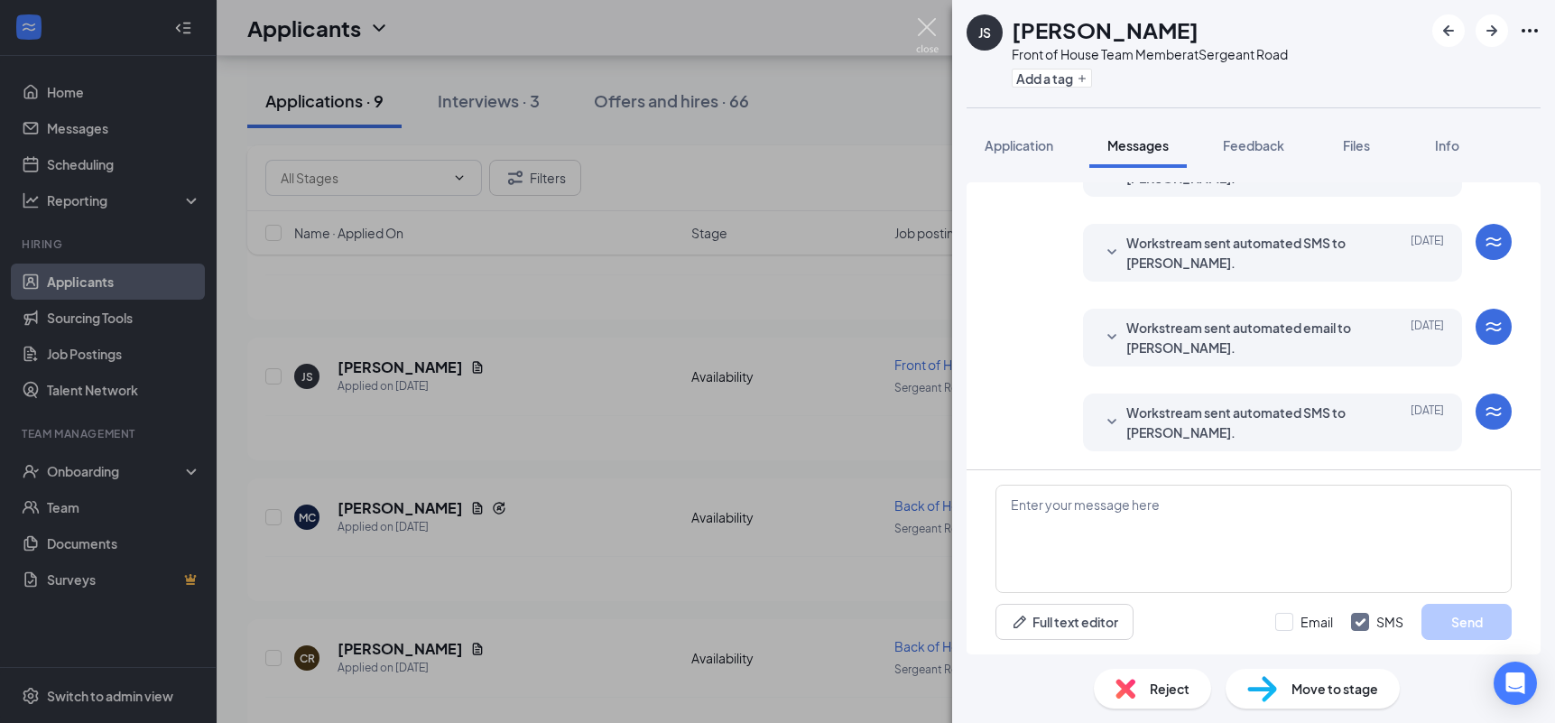
click at [925, 23] on img at bounding box center [927, 35] width 23 height 35
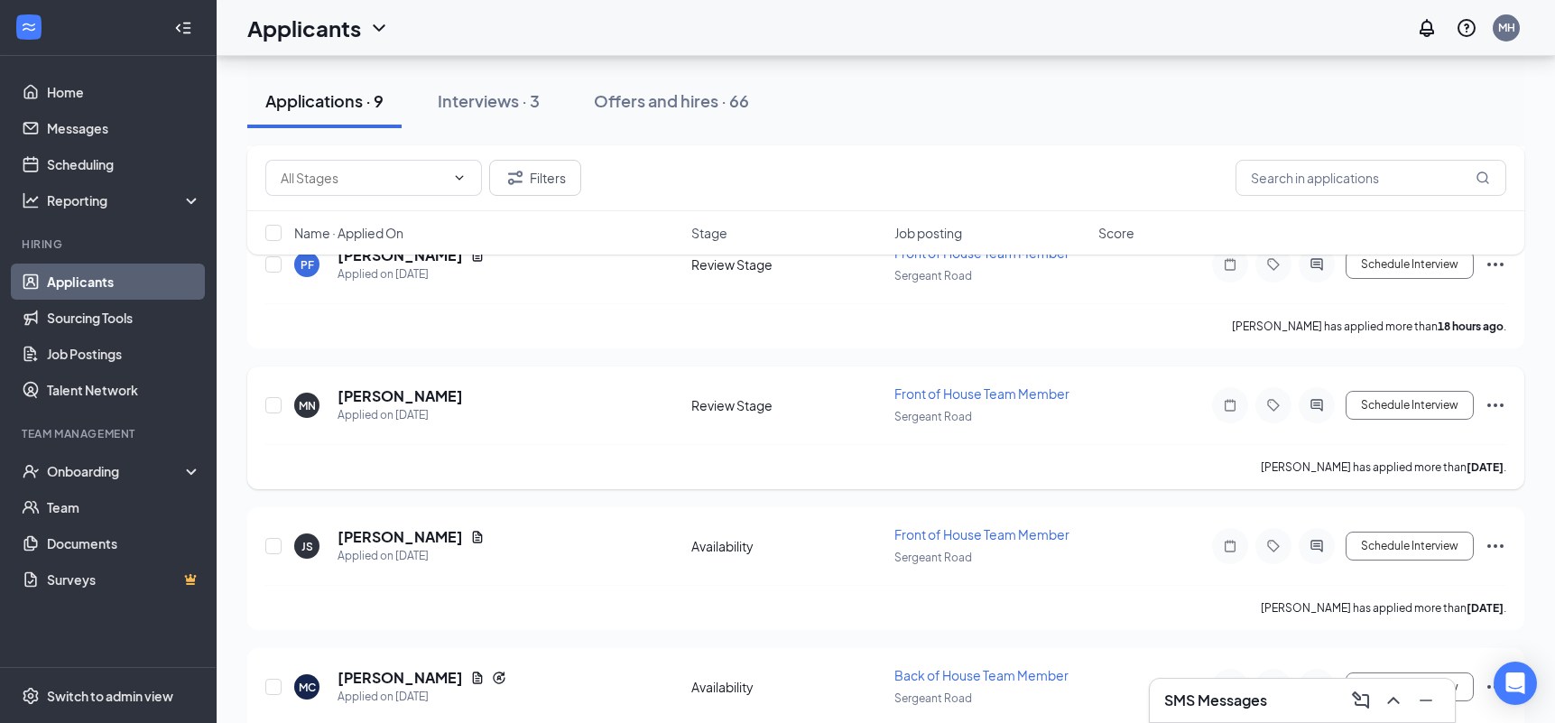
scroll to position [479, 0]
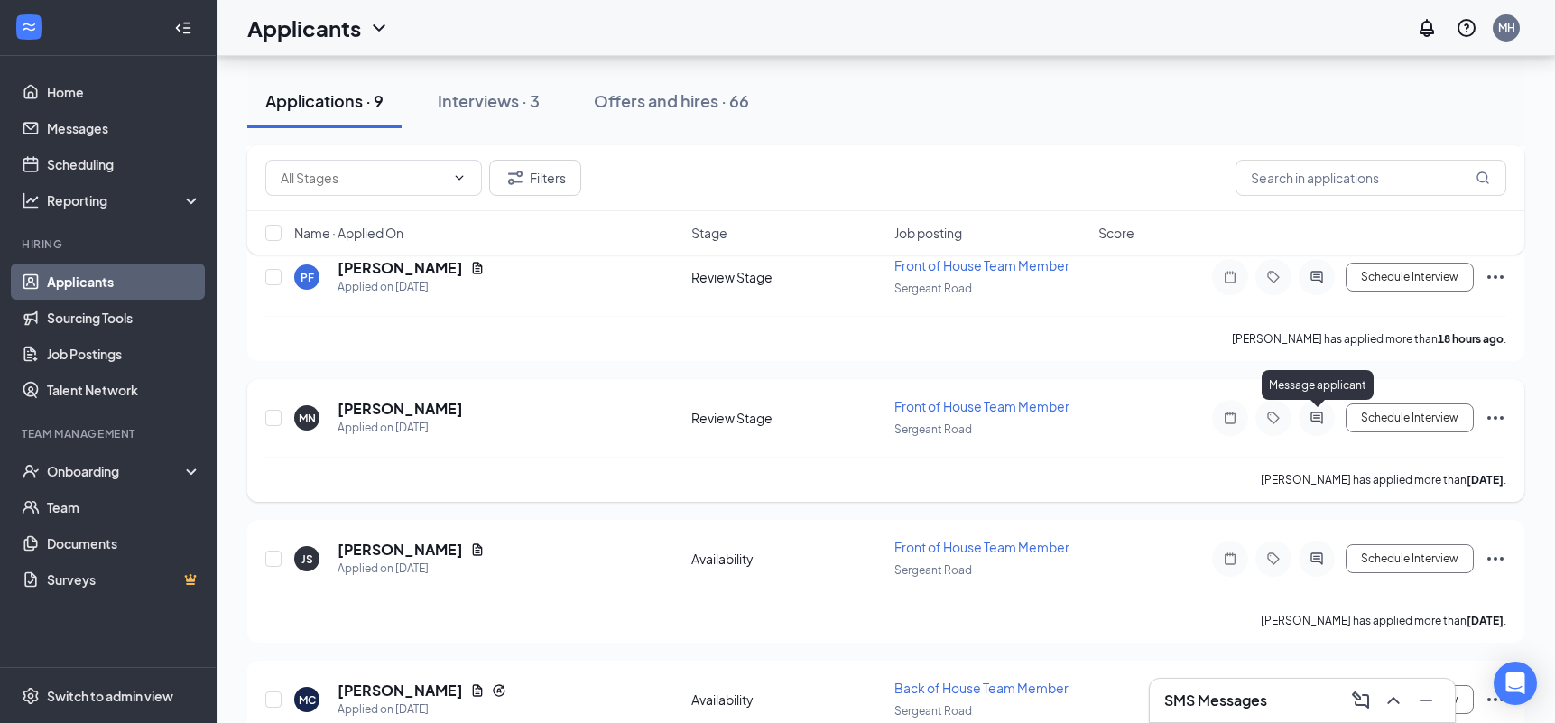
click at [1318, 420] on icon "ActiveChat" at bounding box center [1316, 418] width 12 height 12
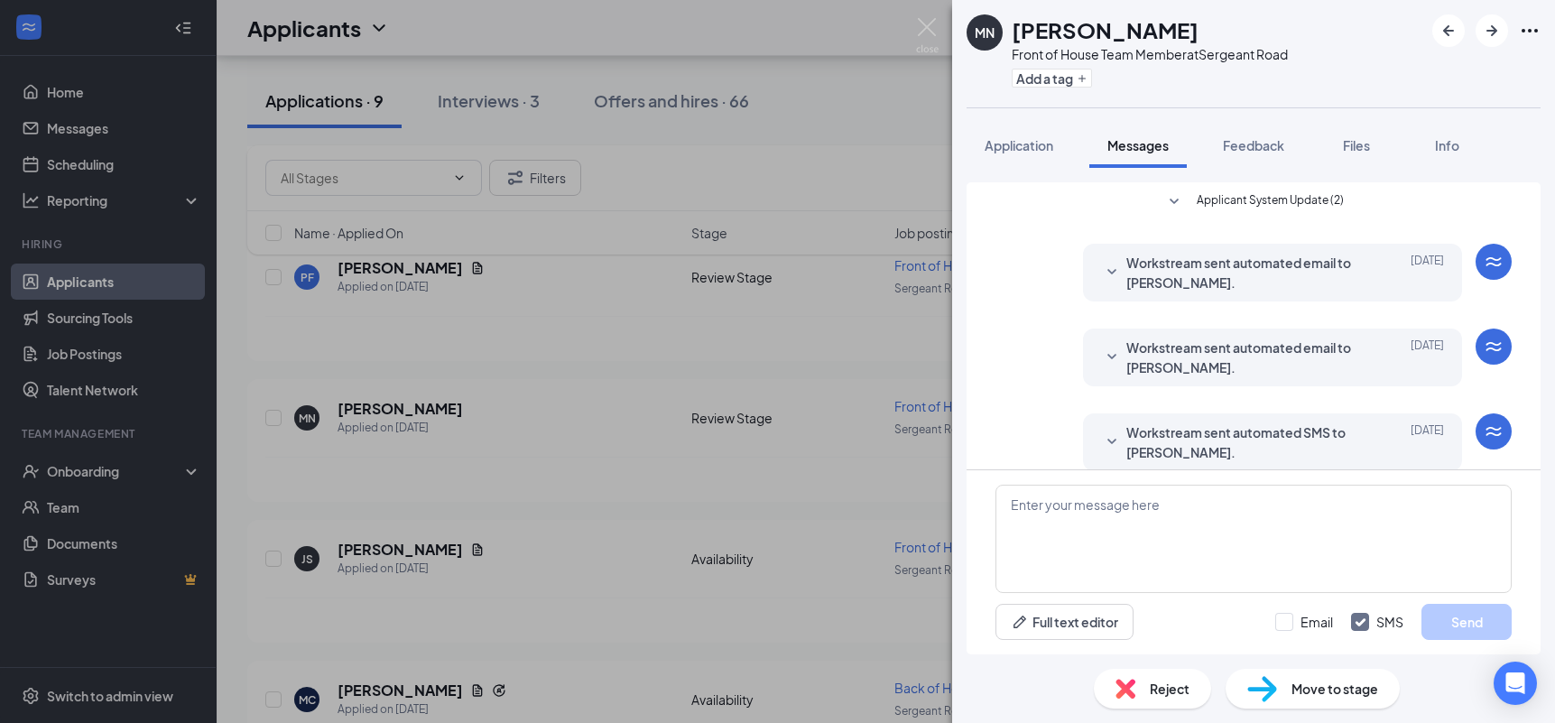
scroll to position [242, 0]
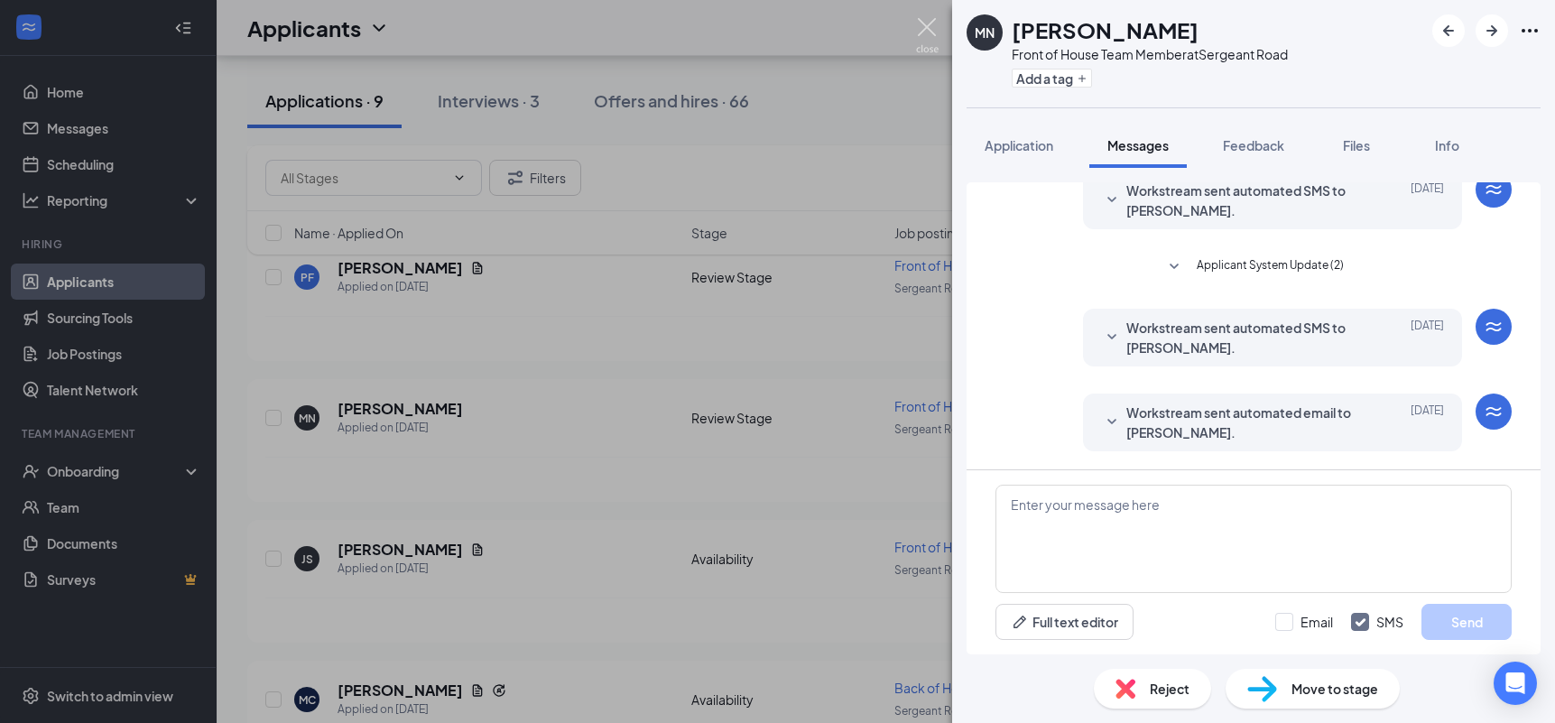
click at [925, 26] on img at bounding box center [927, 35] width 23 height 35
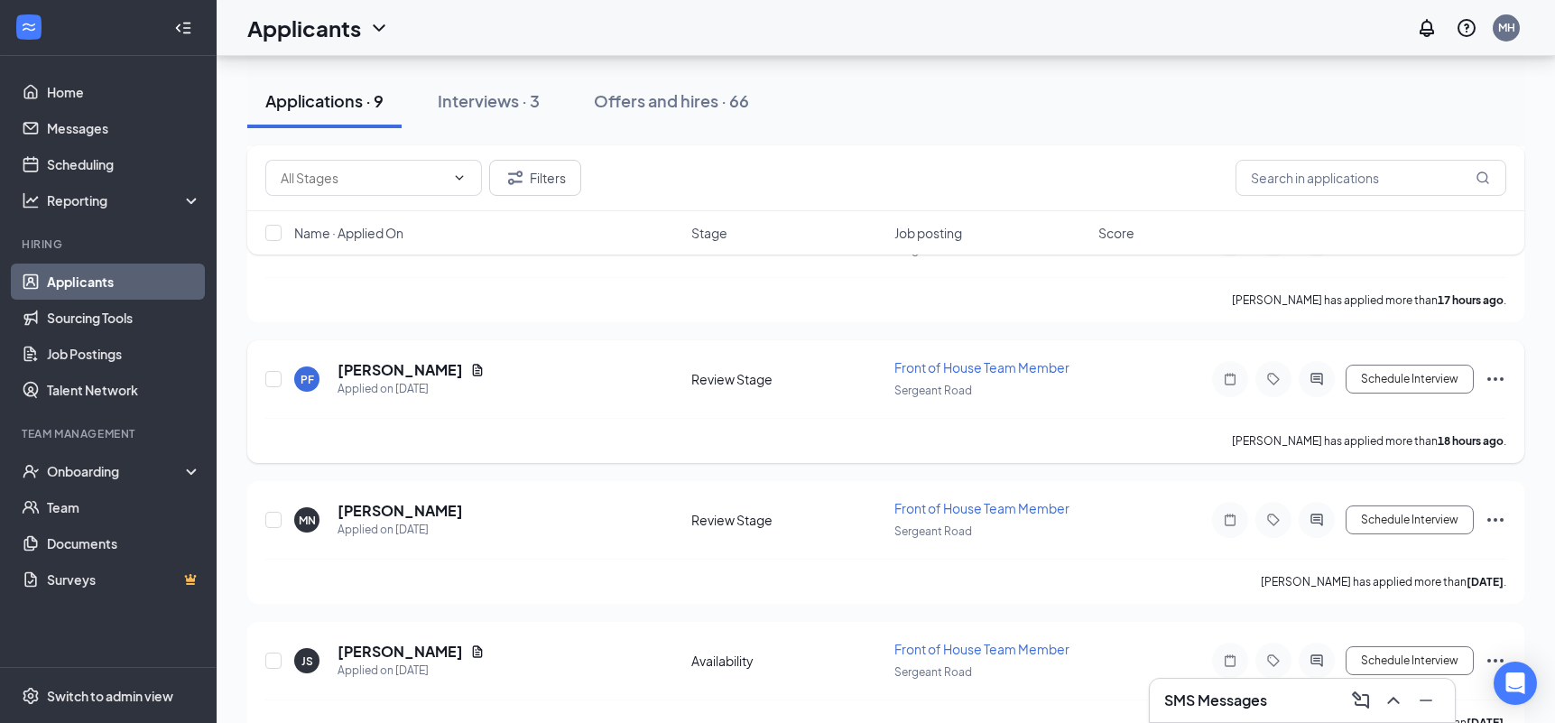
scroll to position [373, 0]
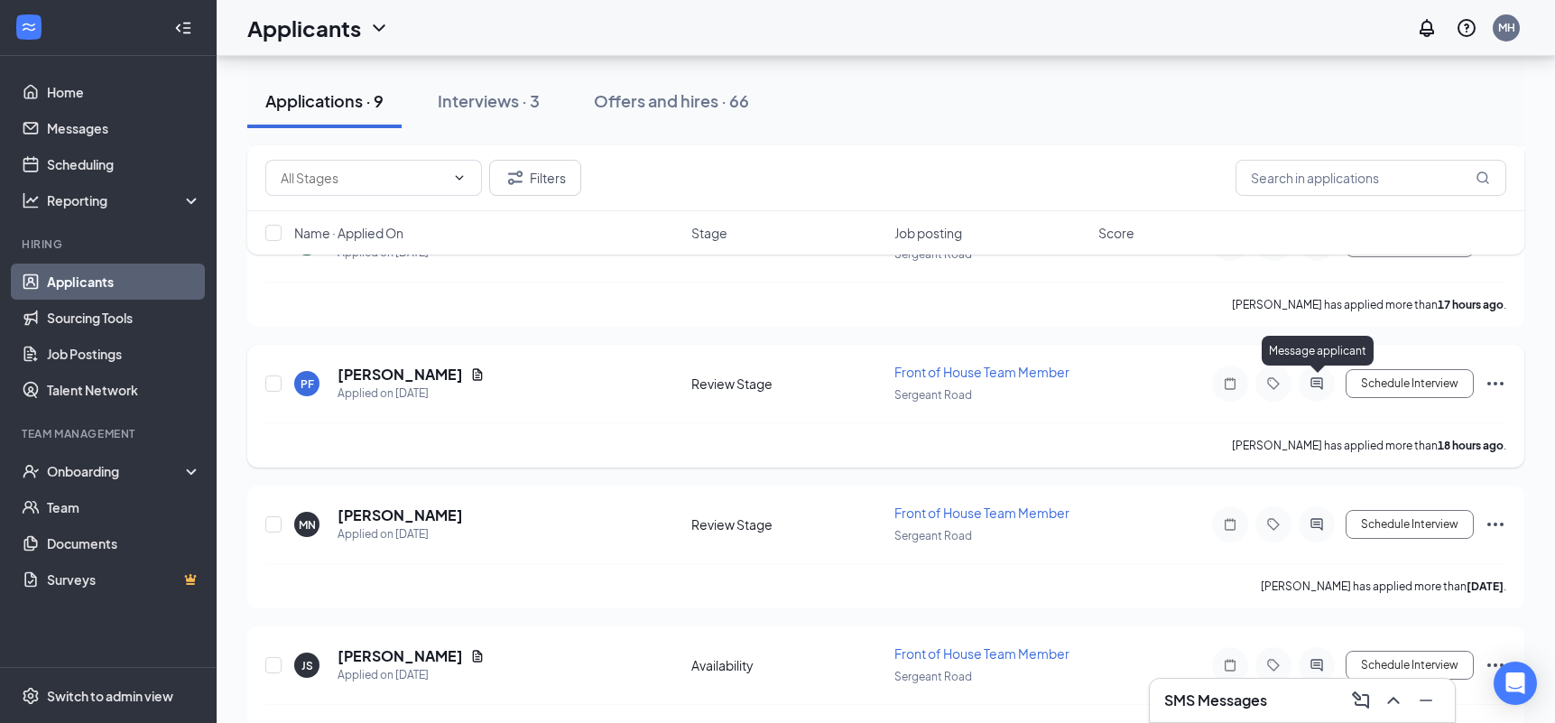
click at [1318, 377] on icon "ActiveChat" at bounding box center [1317, 383] width 22 height 14
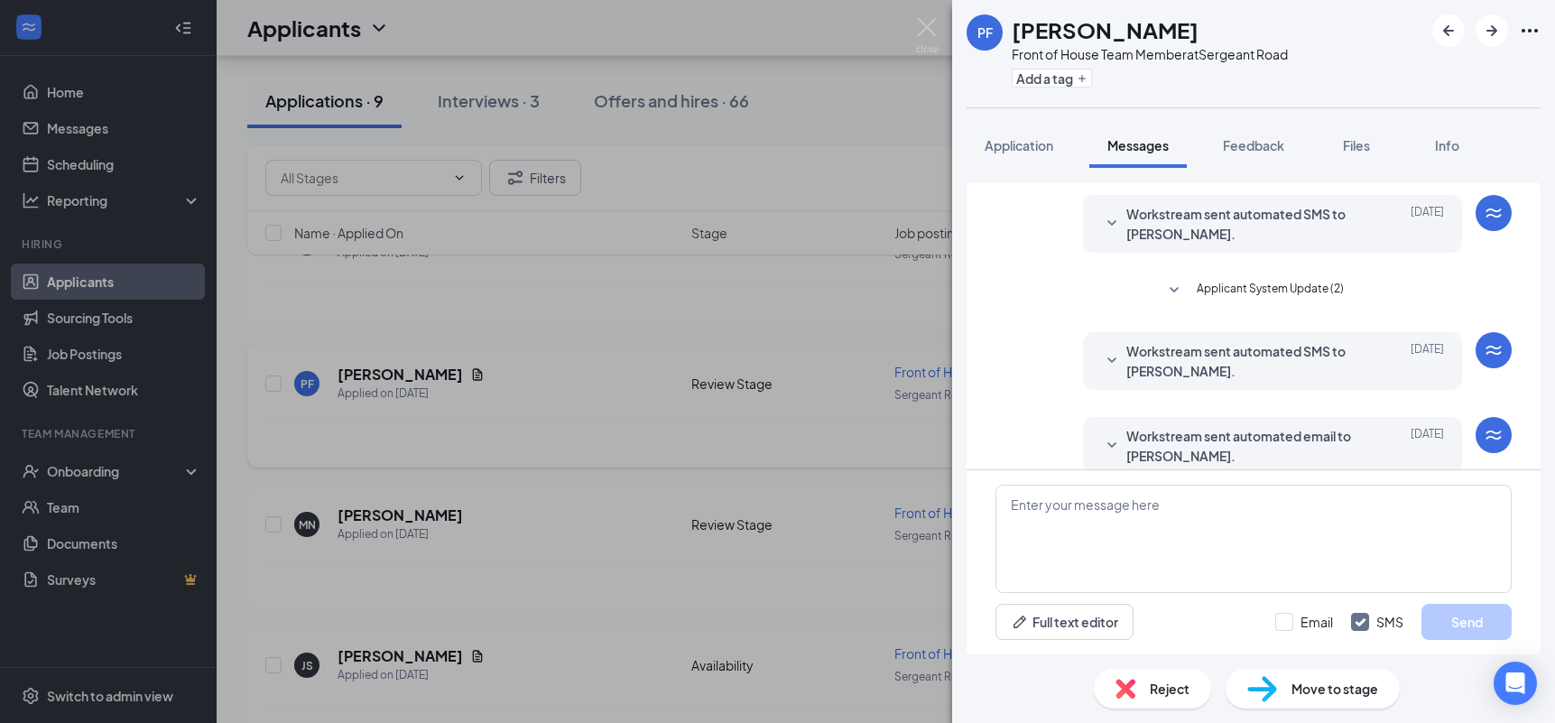
scroll to position [379, 0]
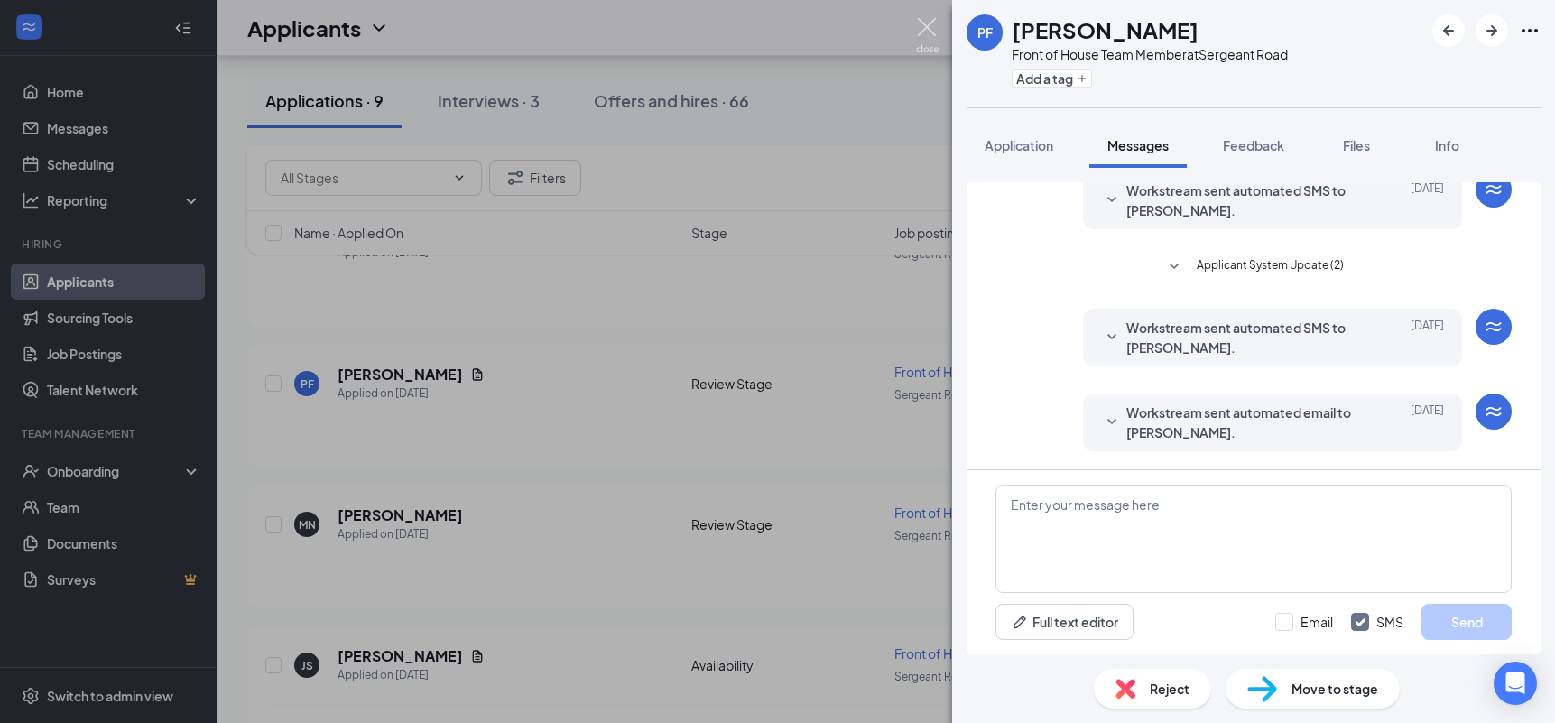
click at [930, 29] on img at bounding box center [927, 35] width 23 height 35
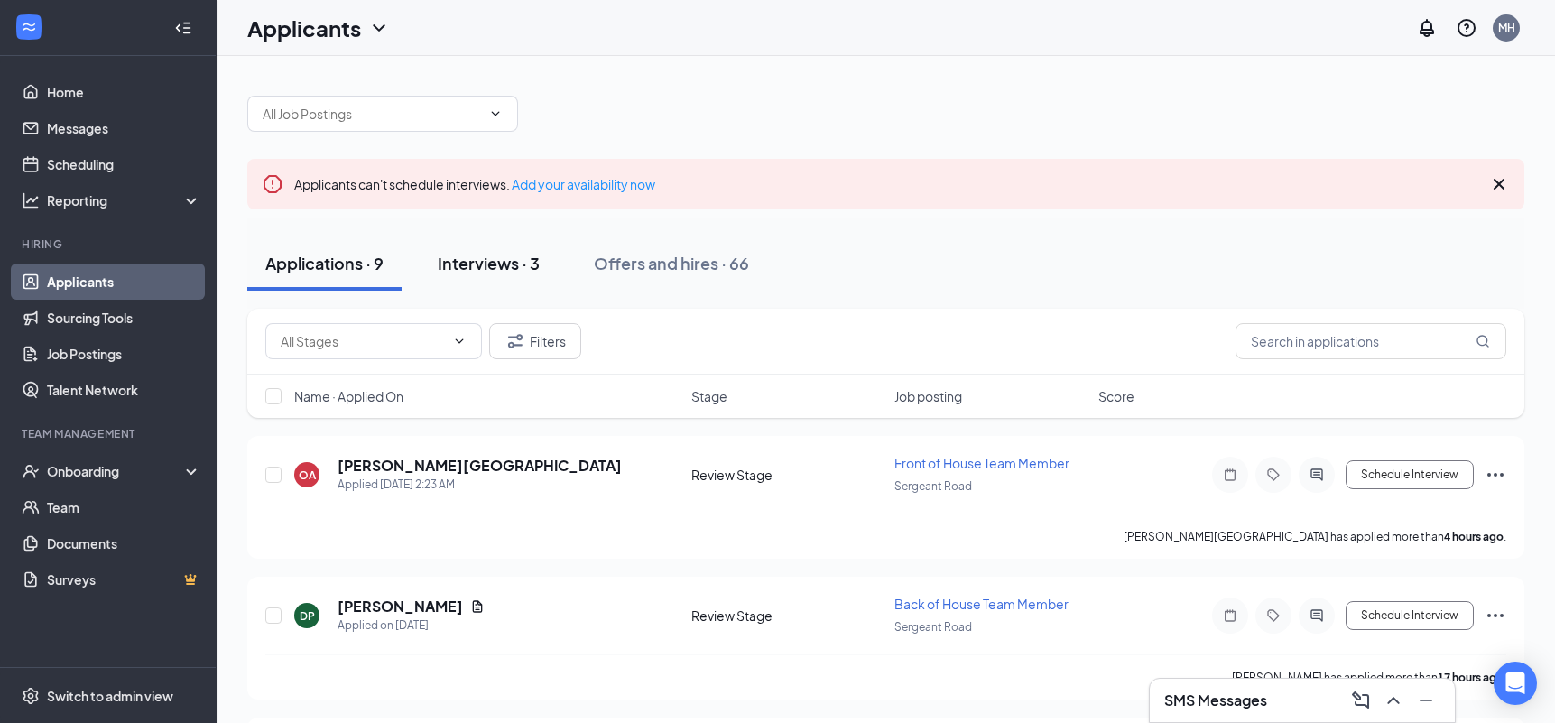
click at [484, 264] on div "Interviews · 3" at bounding box center [489, 263] width 102 height 23
